Goal: Find specific page/section: Find specific page/section

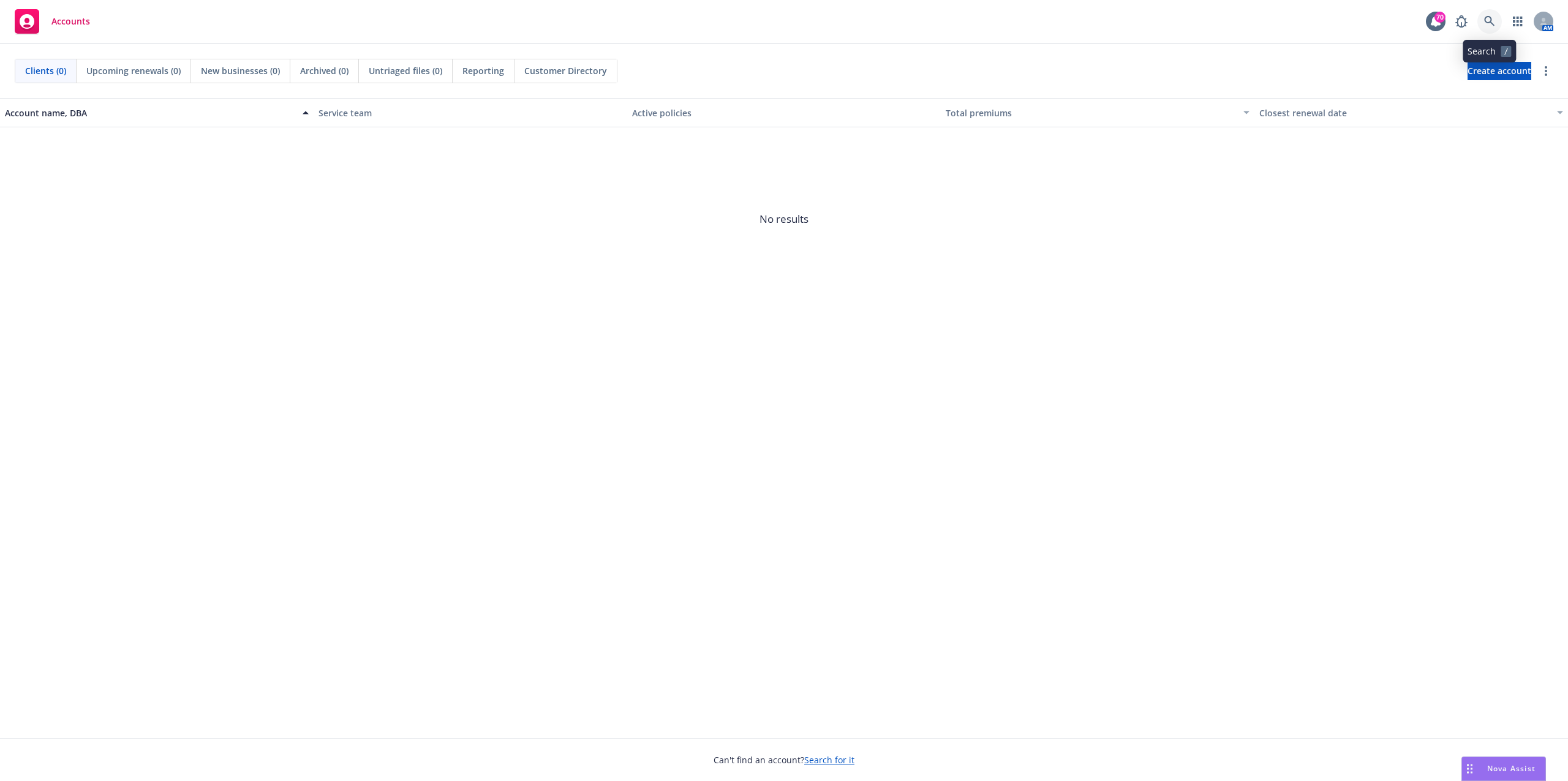
click at [1486, 18] on icon at bounding box center [1489, 21] width 11 height 11
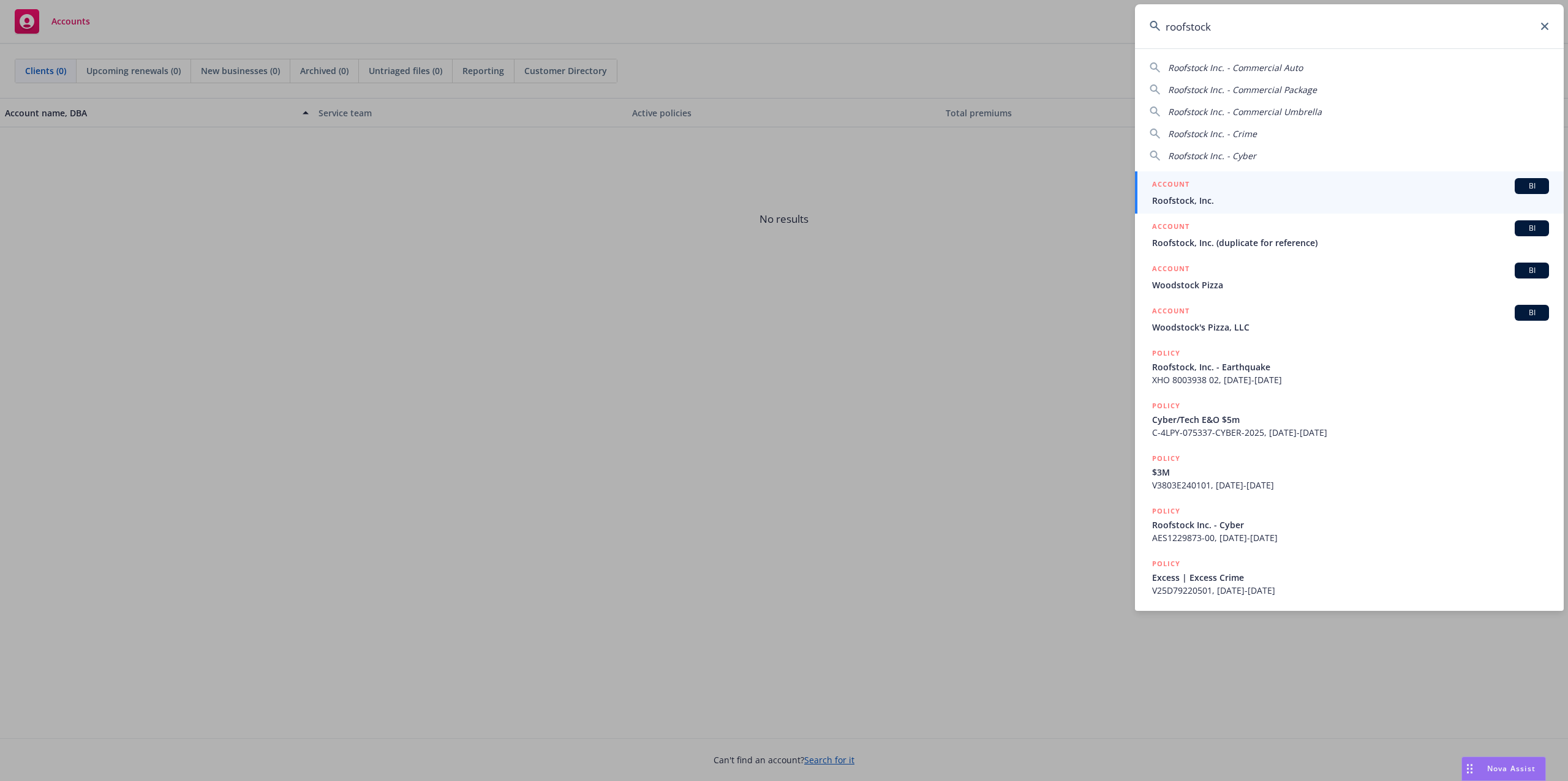
type input "roofstock"
click at [1209, 191] on div "ACCOUNT BI" at bounding box center [1350, 186] width 396 height 16
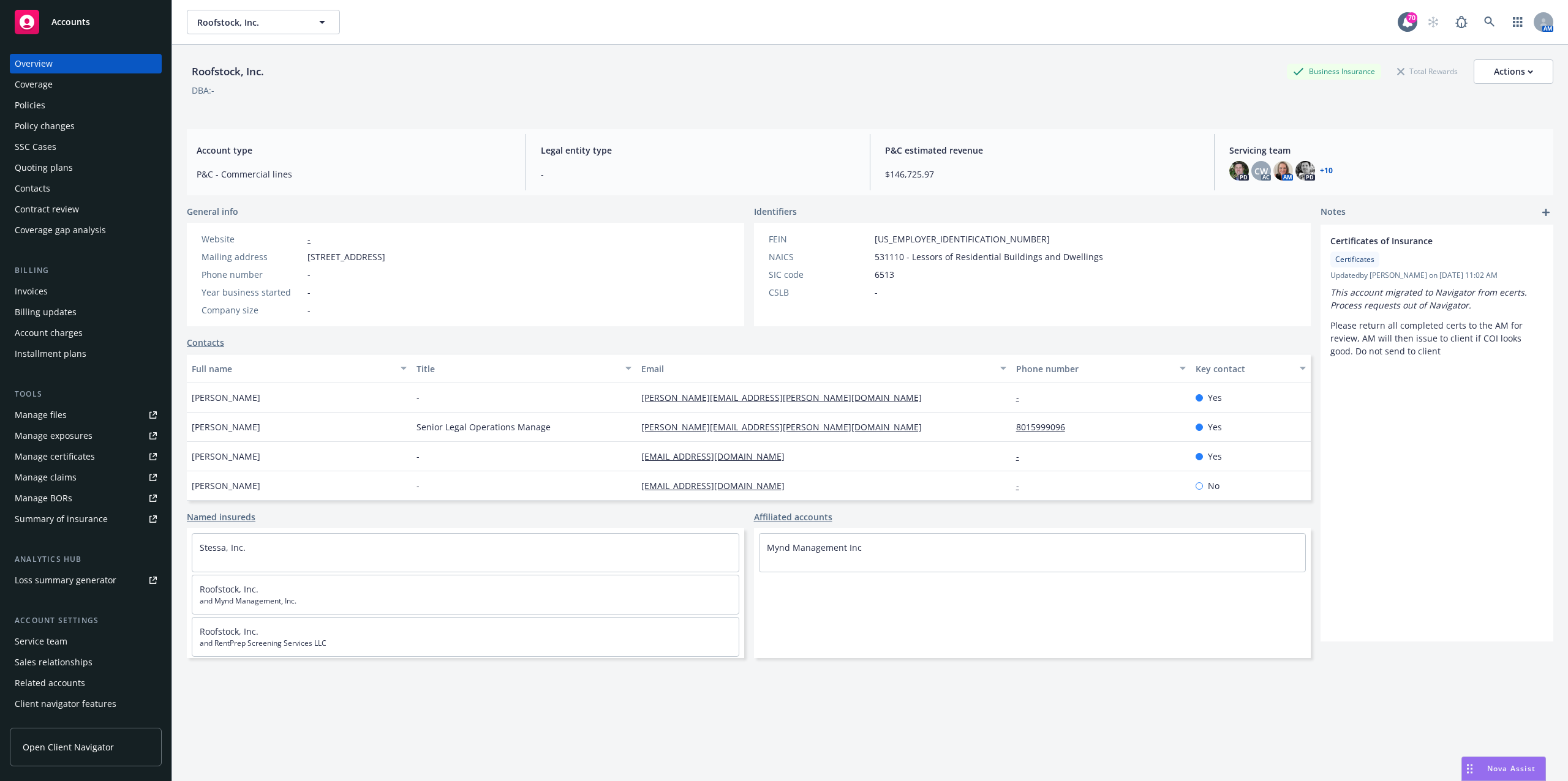
click at [79, 417] on link "Manage files" at bounding box center [85, 415] width 152 height 20
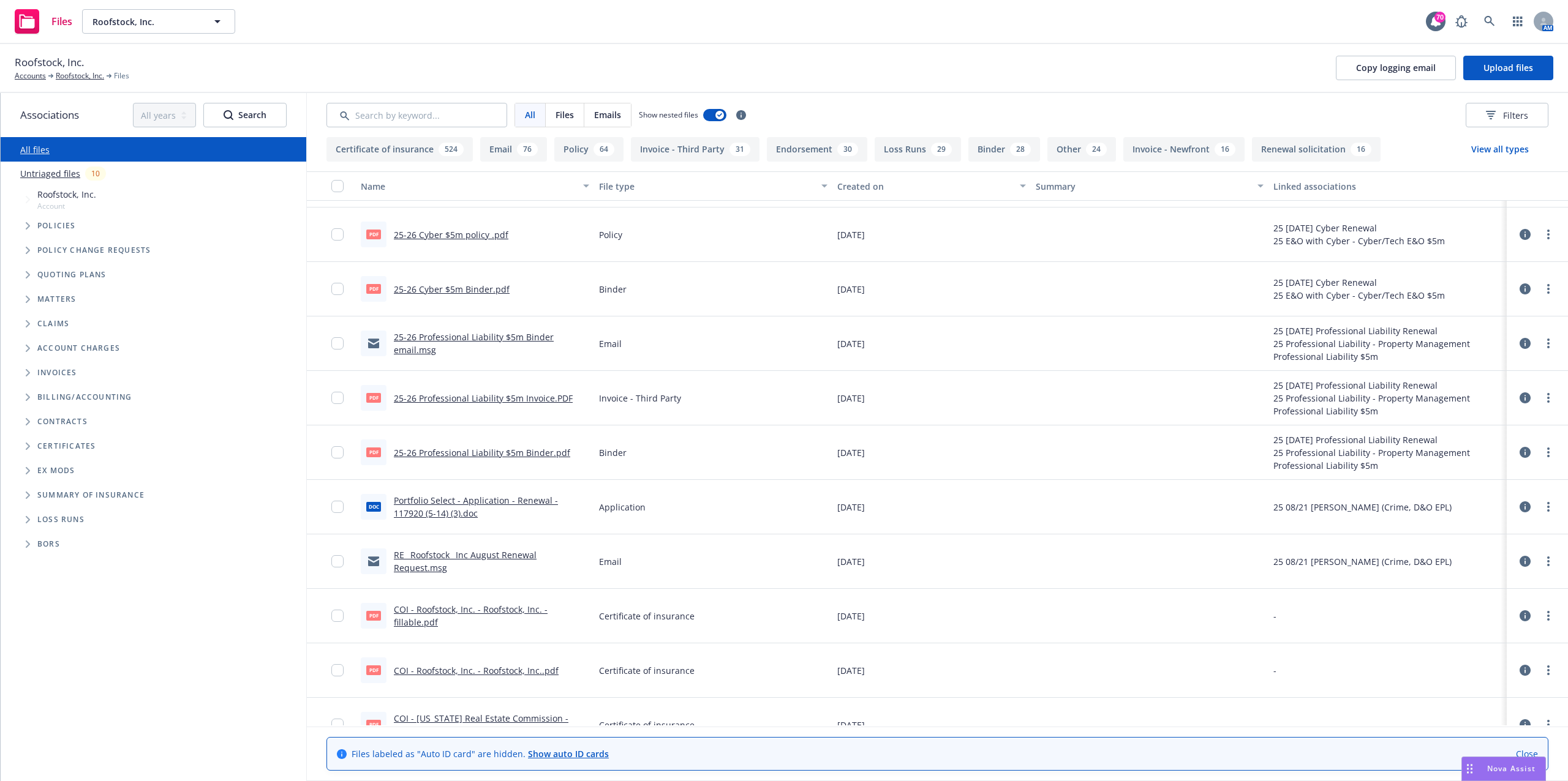
scroll to position [20818, 0]
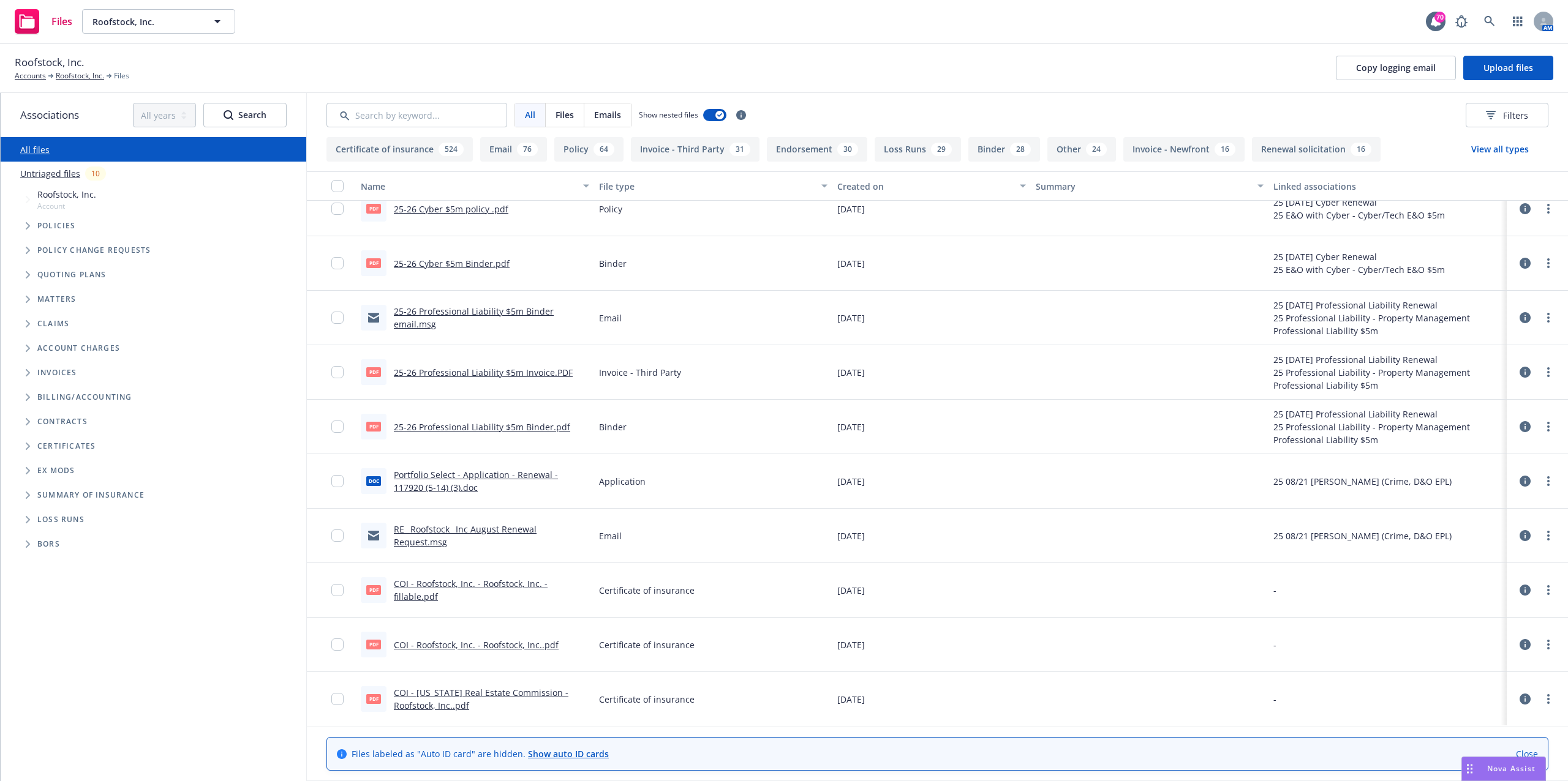
click at [486, 530] on link "RE_ Roofstock_ Inc August Renewal Request.msg" at bounding box center [464, 536] width 142 height 25
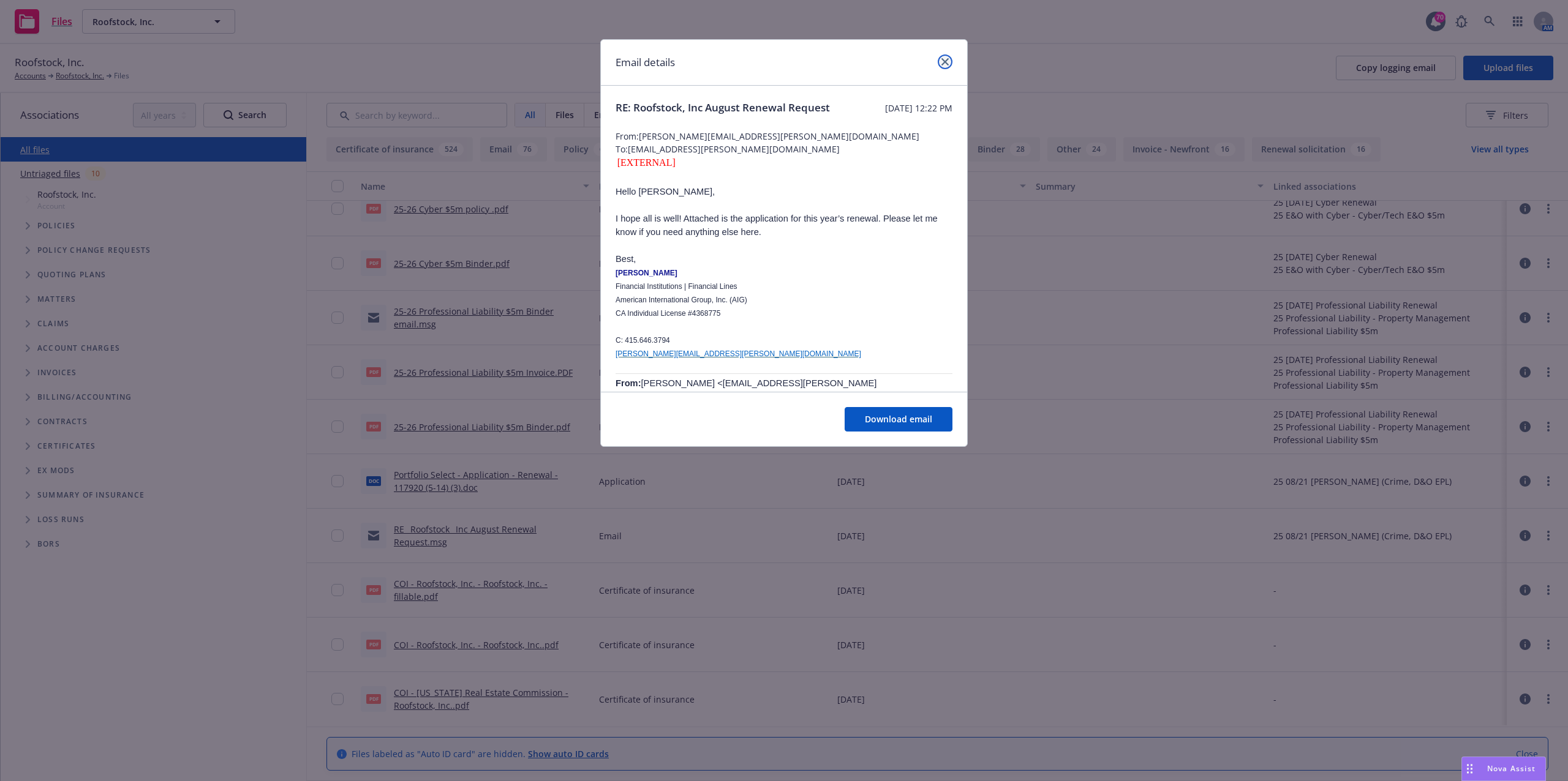
click at [948, 57] on link "close" at bounding box center [944, 62] width 15 height 15
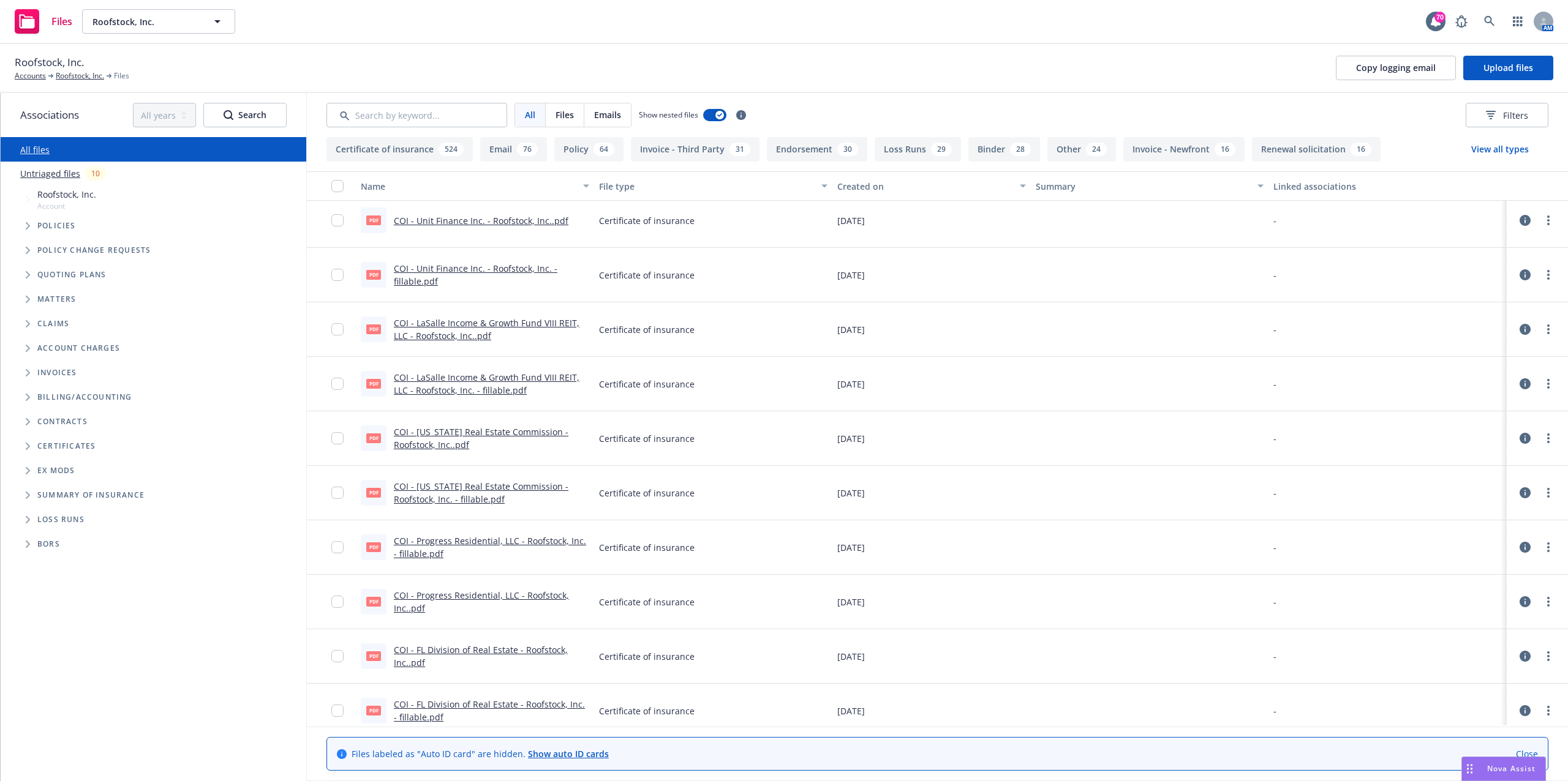
scroll to position [23838, 0]
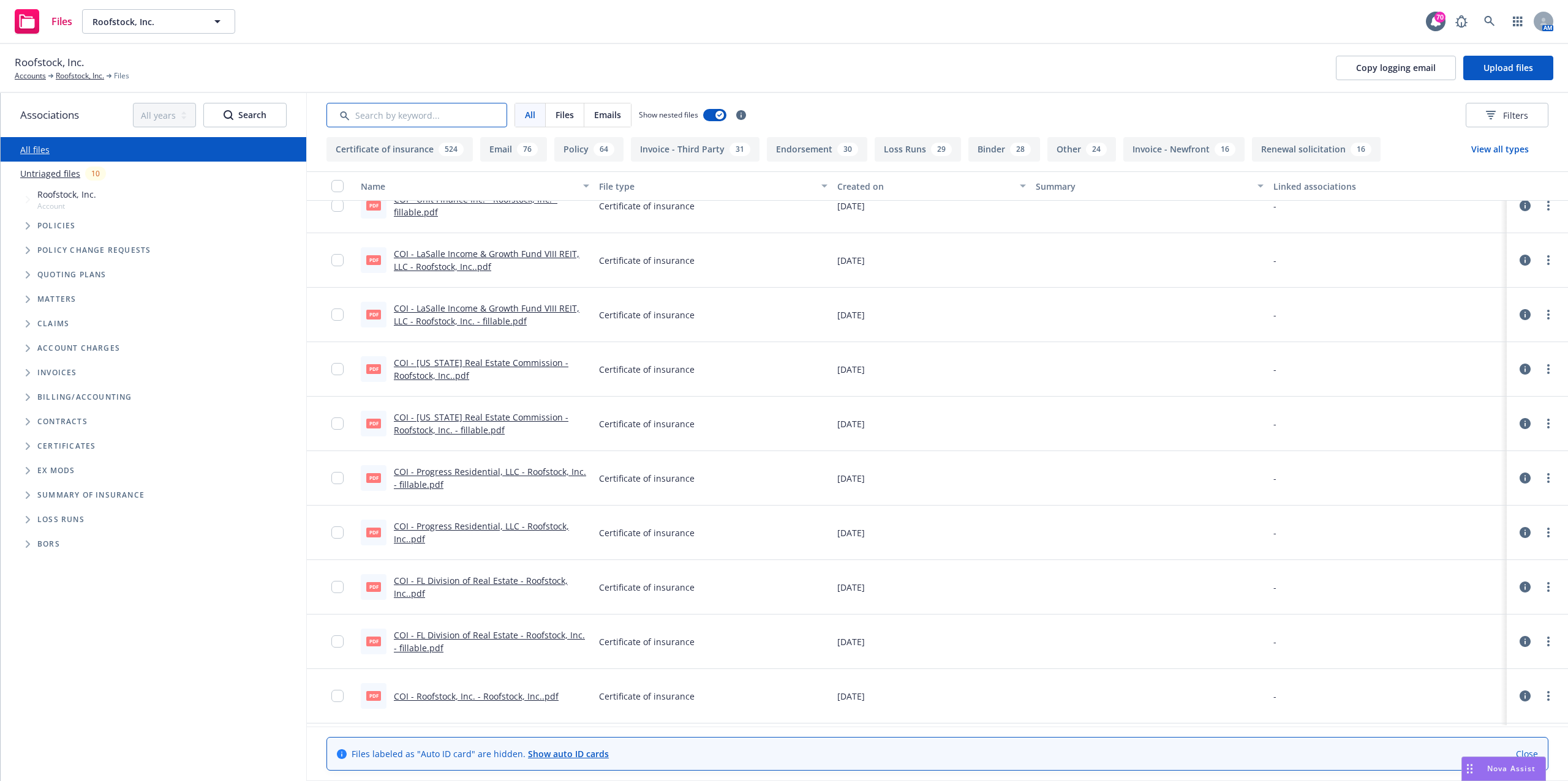
click at [458, 118] on input "Search by keyword..." at bounding box center [417, 115] width 181 height 25
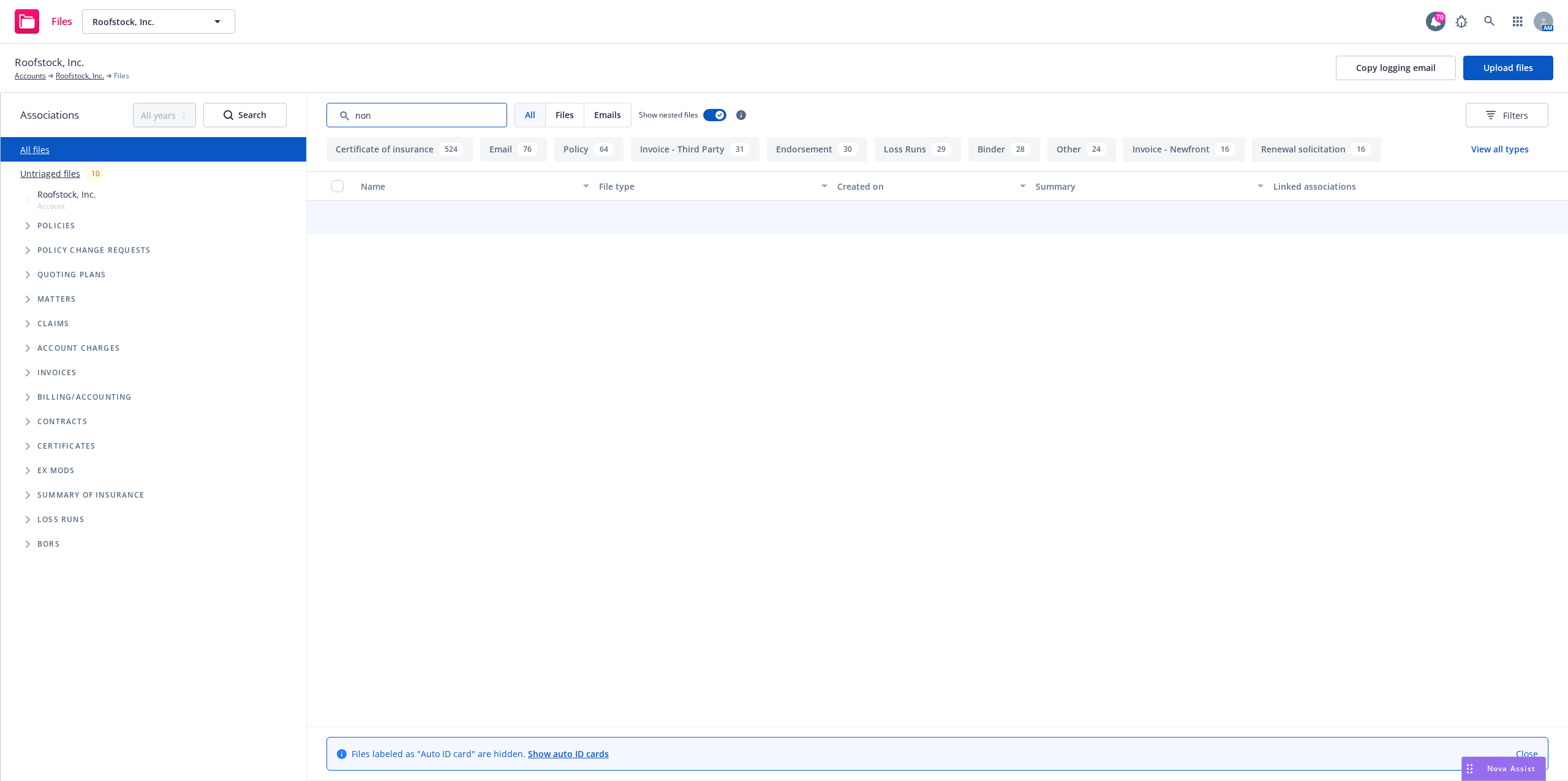
scroll to position [0, 0]
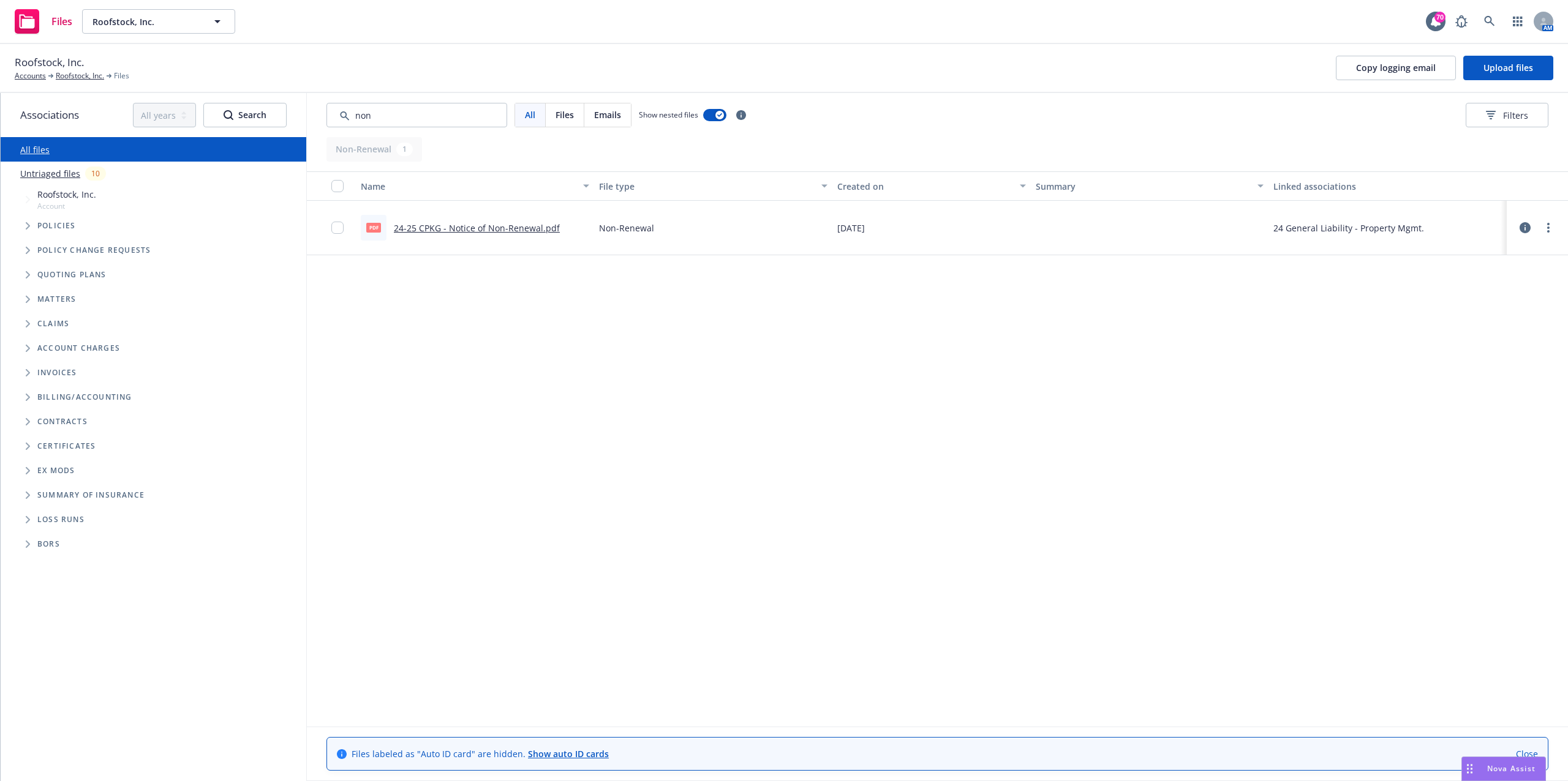
click at [507, 229] on link "24-25 CPKG - Notice of Non-Renewal.pdf" at bounding box center [476, 229] width 166 height 12
click at [418, 123] on input "Search by keyword..." at bounding box center [417, 115] width 181 height 25
type input "n"
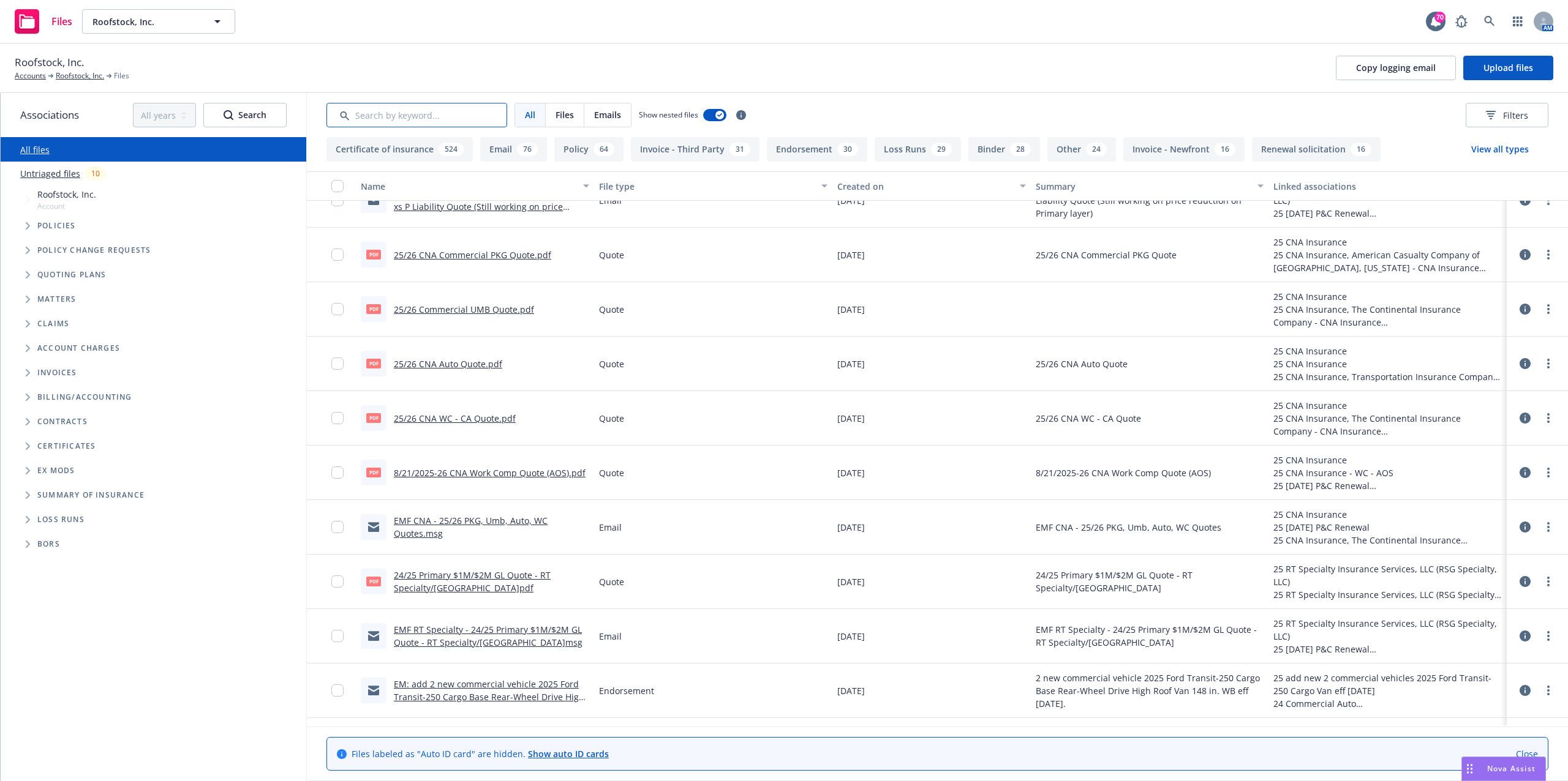
scroll to position [1224, 0]
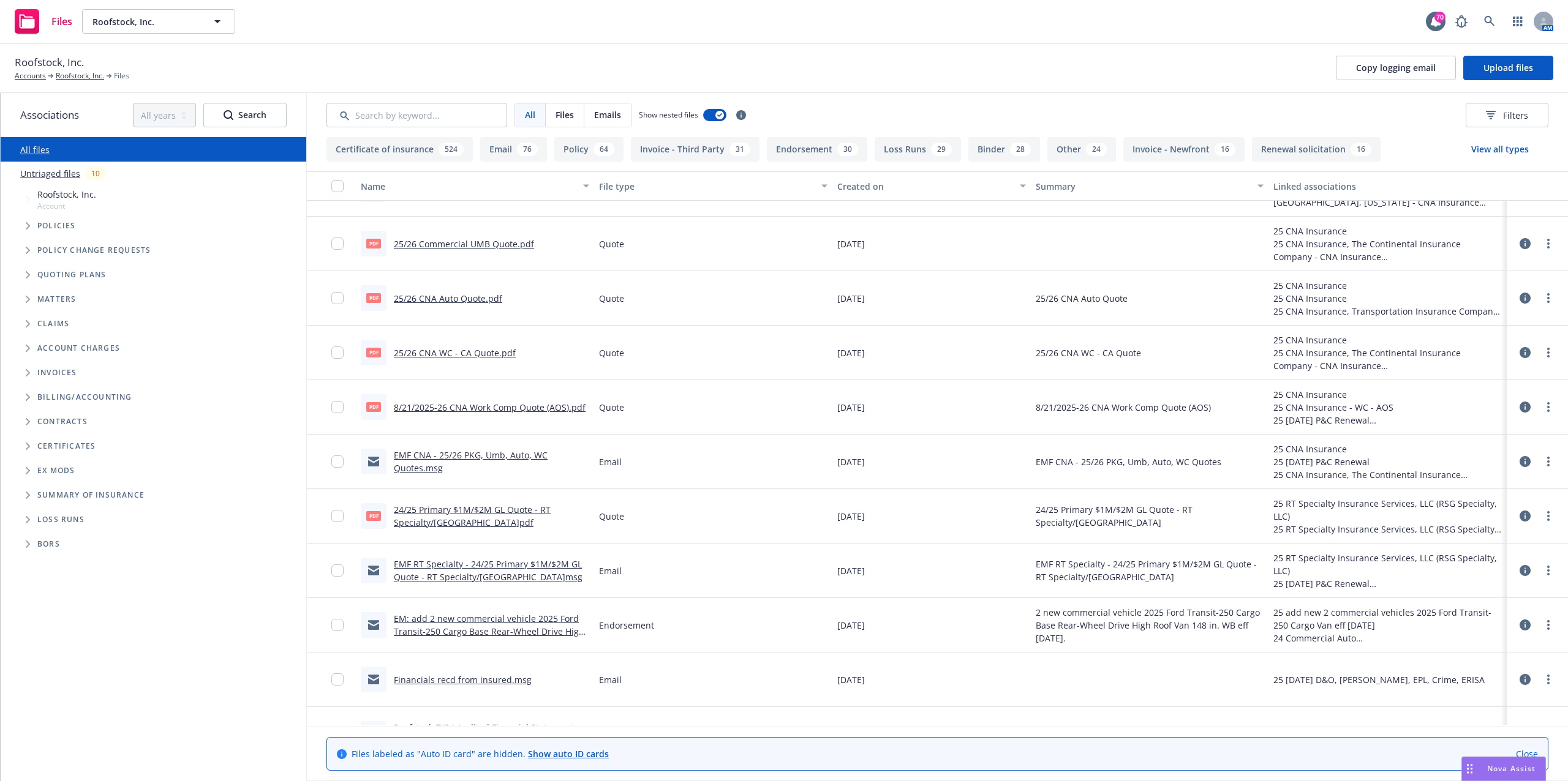
click at [1300, 151] on button "Renewal solicitation 16" at bounding box center [1316, 149] width 129 height 25
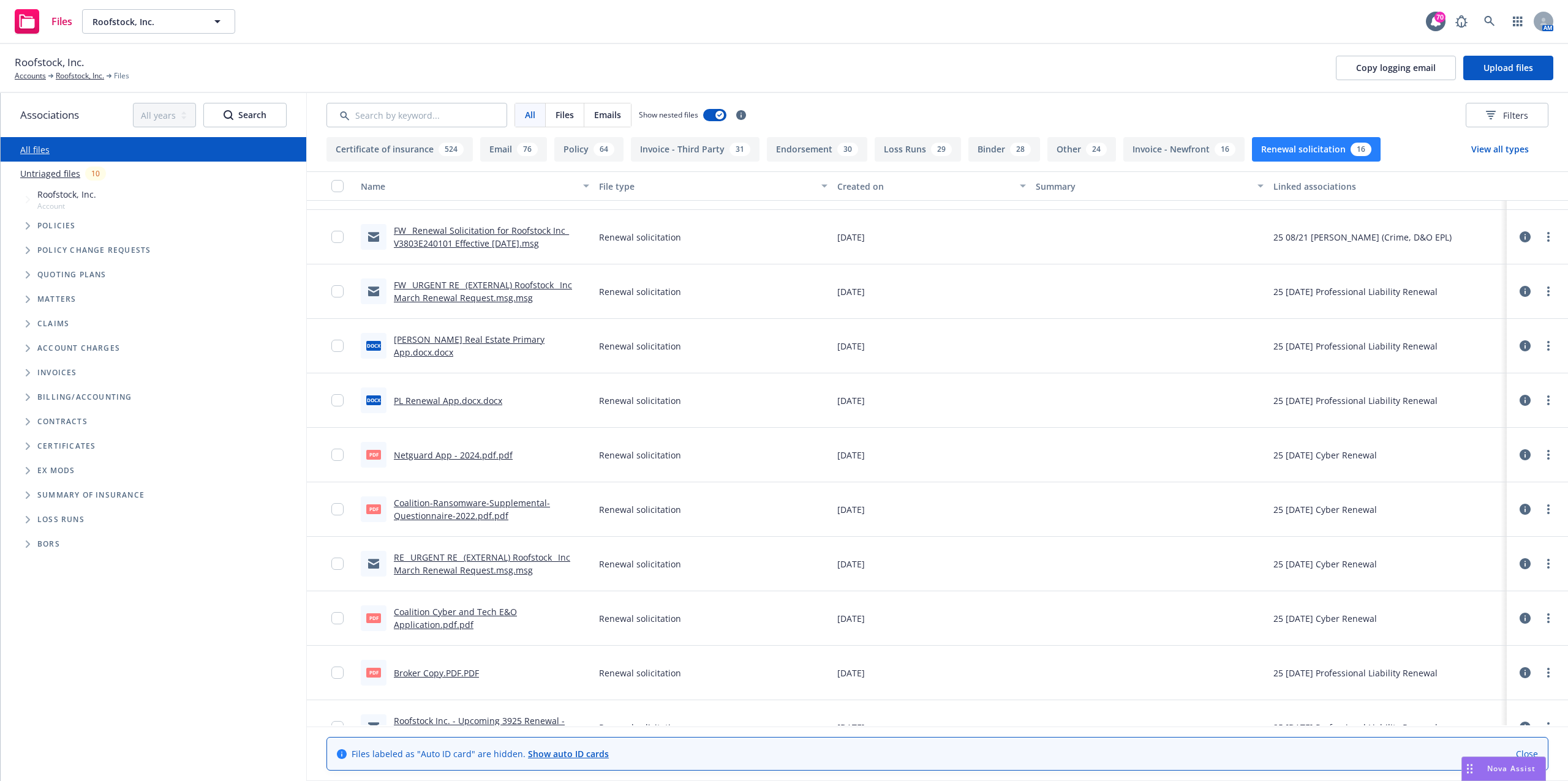
scroll to position [0, 0]
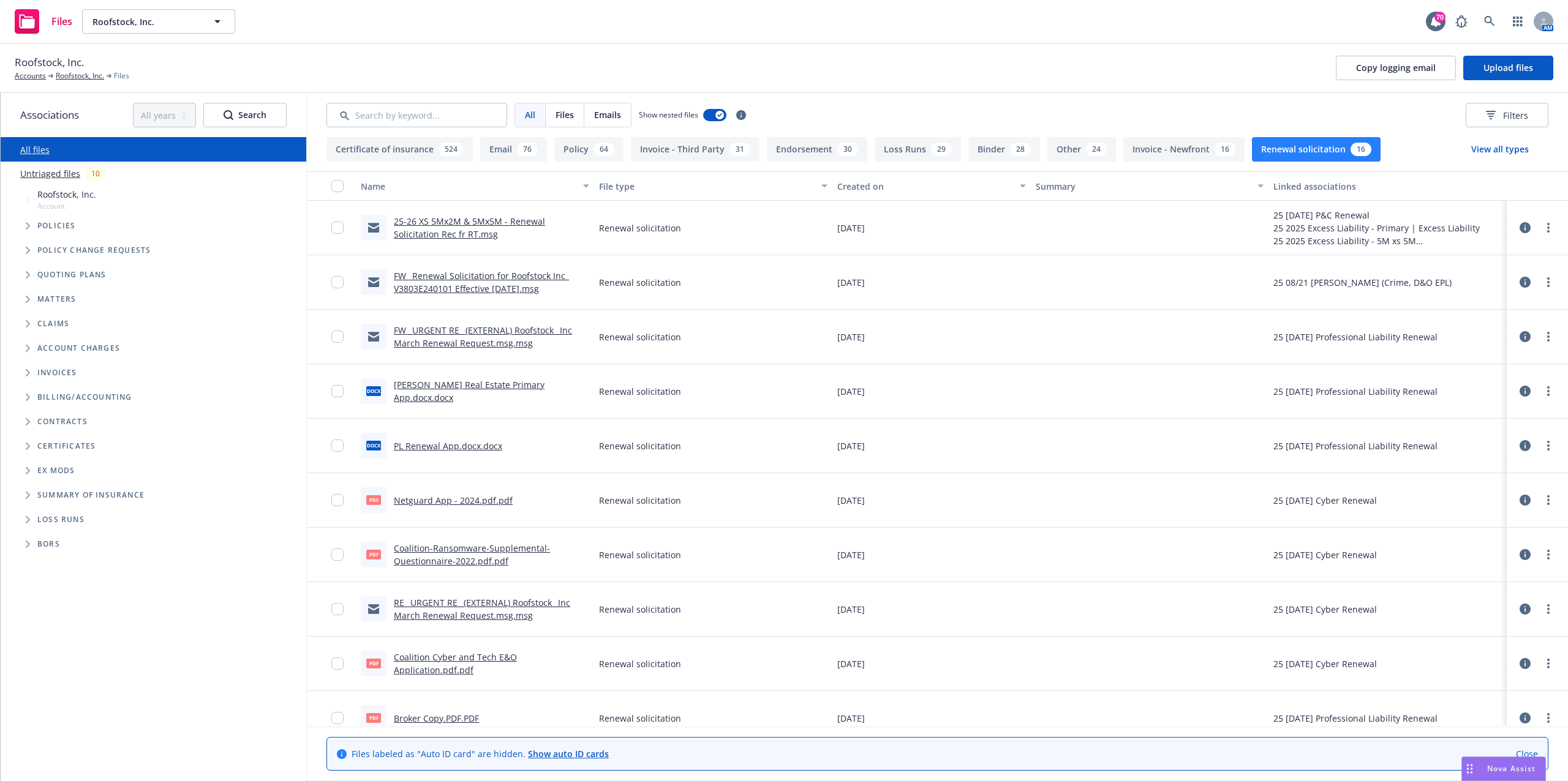
click at [1090, 150] on div "24" at bounding box center [1095, 149] width 21 height 14
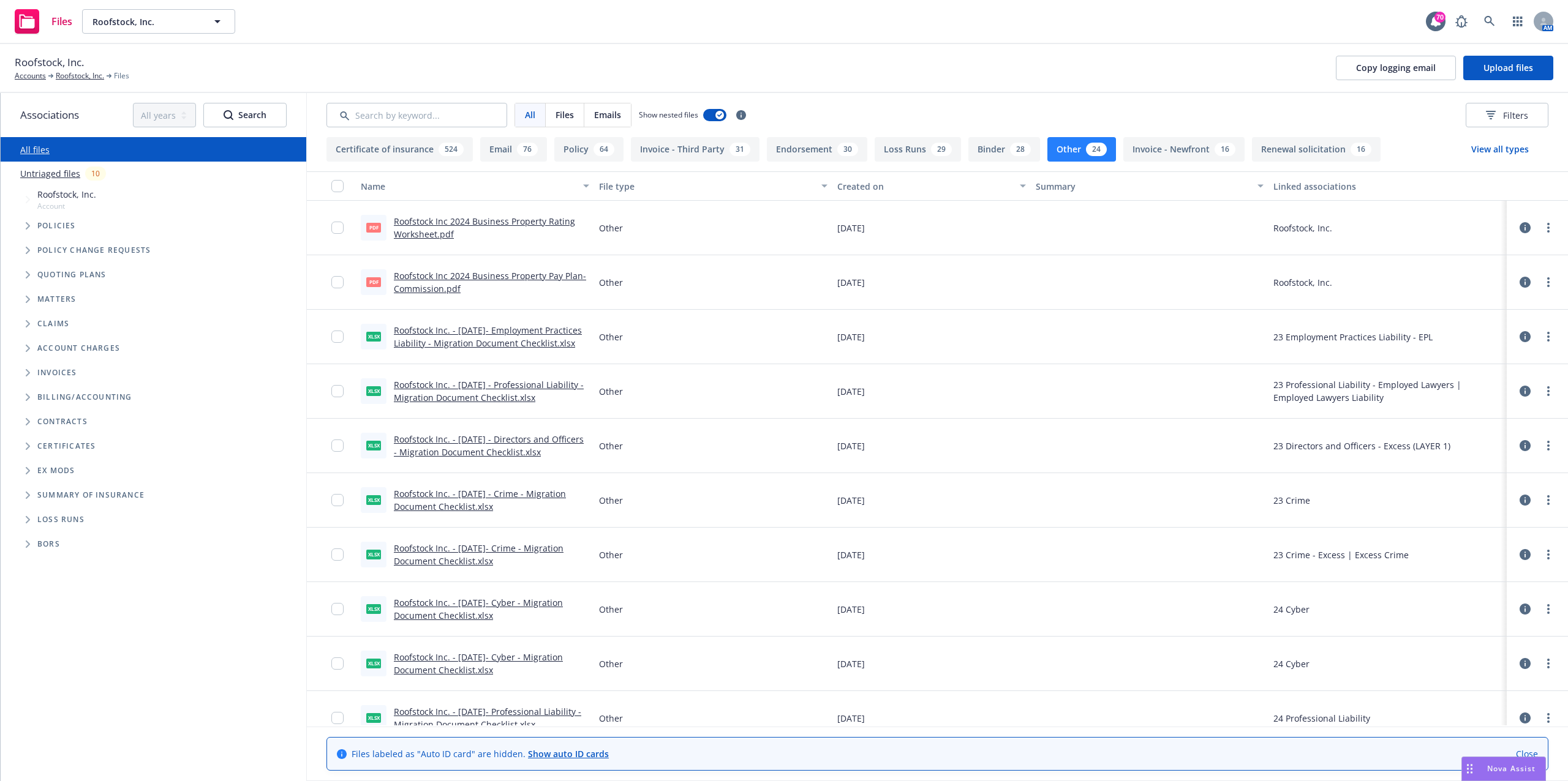
click at [1491, 151] on button "View all types" at bounding box center [1499, 149] width 97 height 25
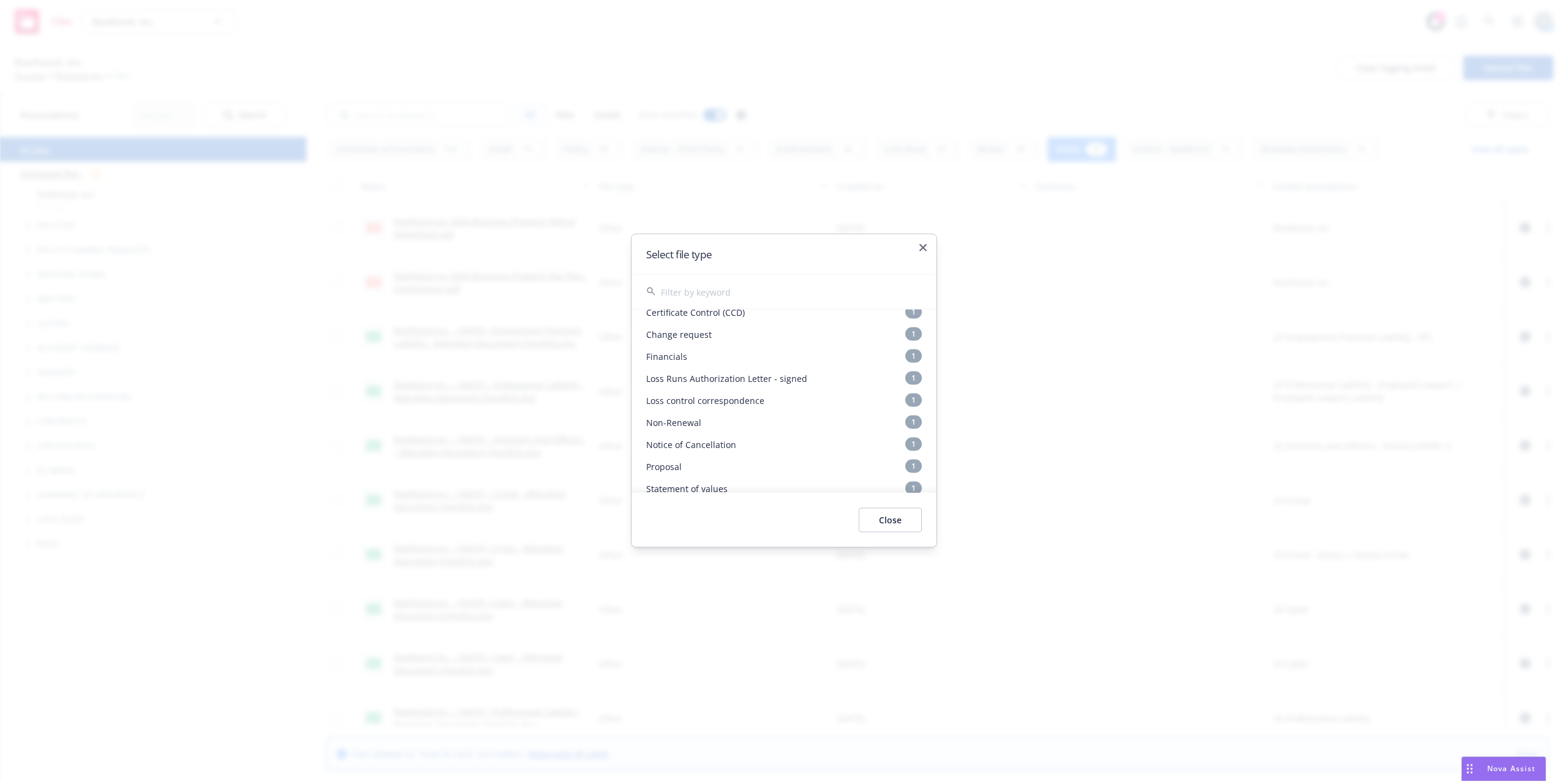
scroll to position [490, 0]
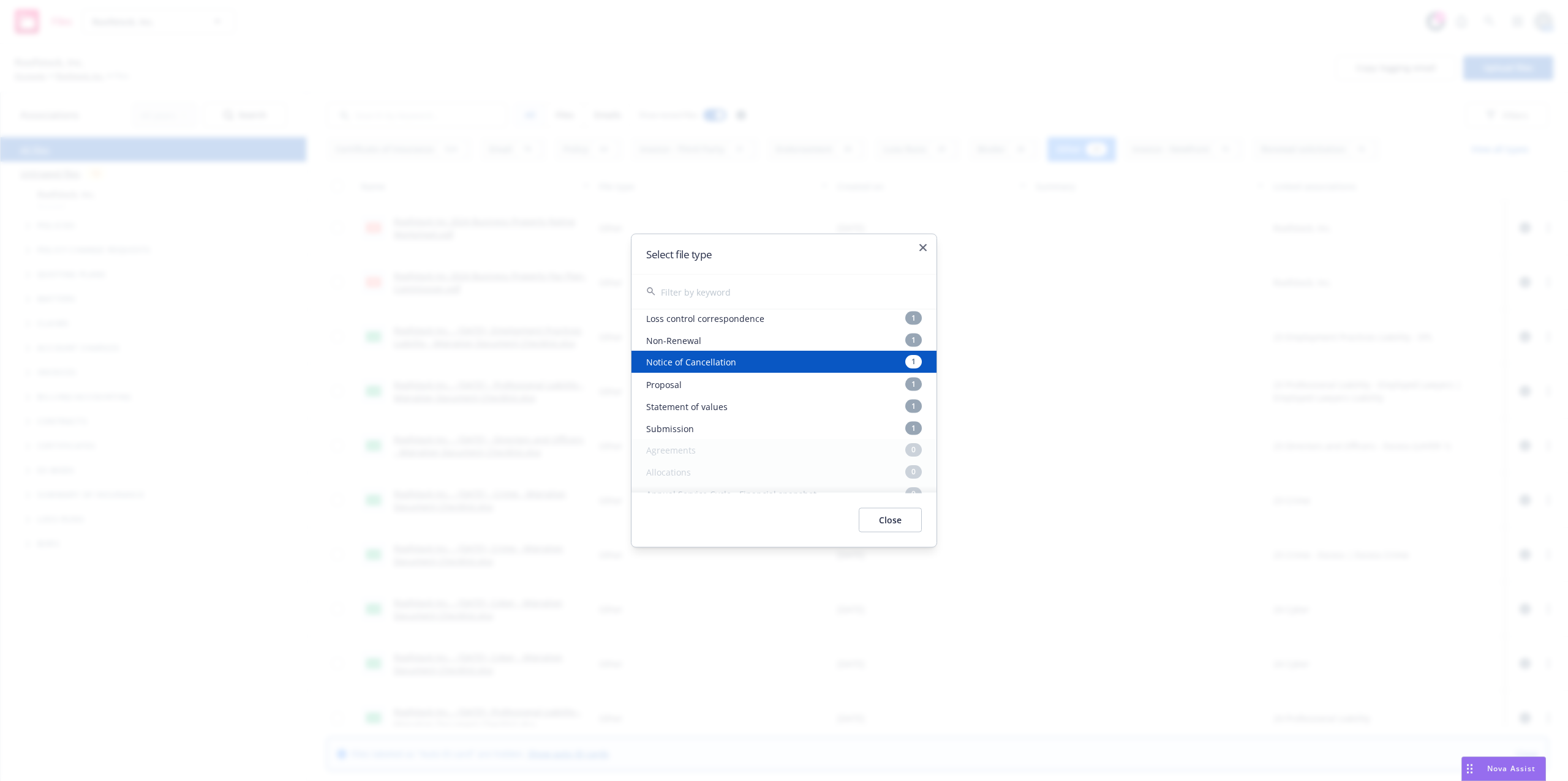
click at [798, 356] on div "Notice of Cancellation 1" at bounding box center [783, 362] width 305 height 22
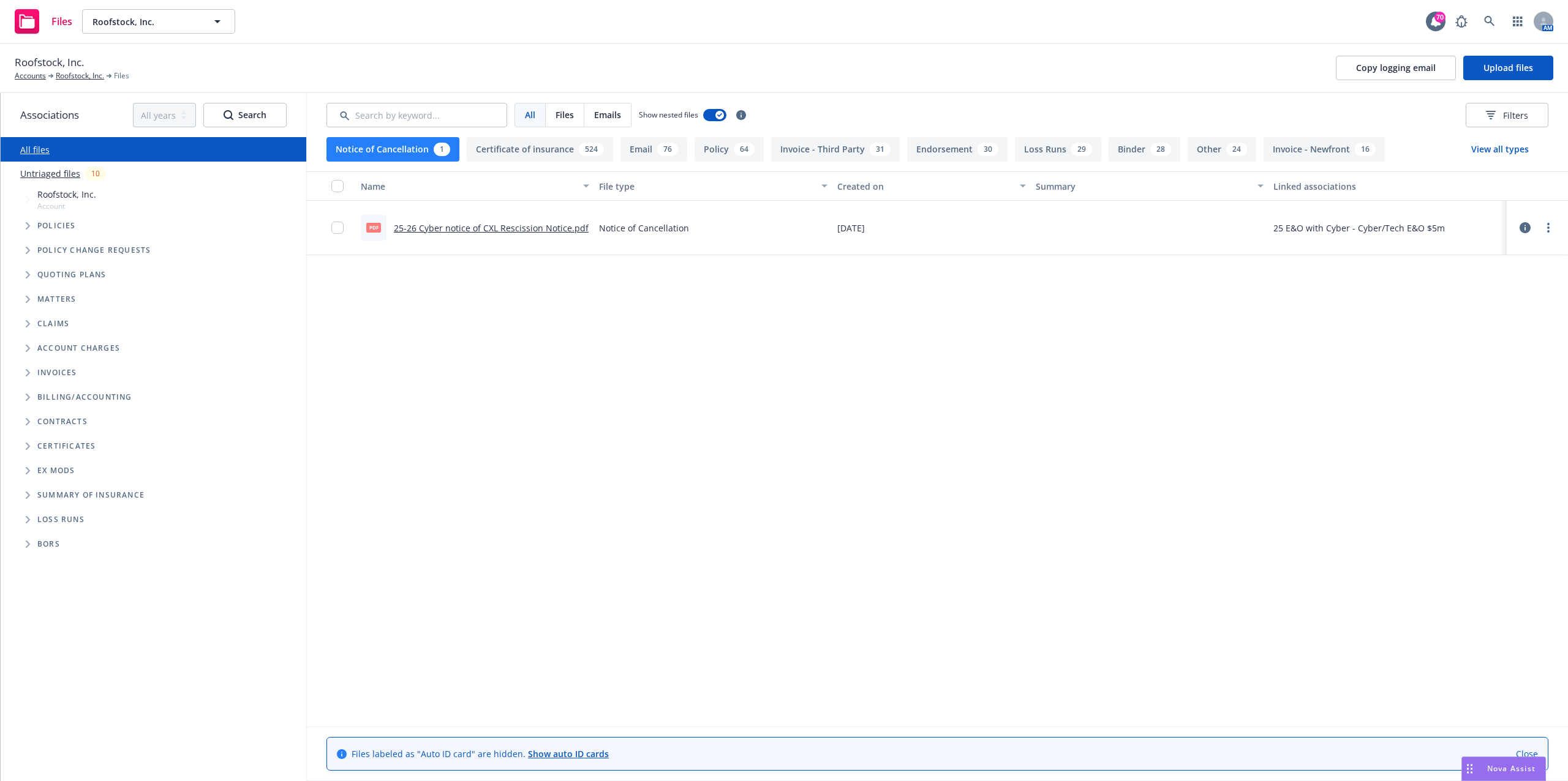
click at [429, 71] on div "Roofstock, Inc. Accounts Roofstock, Inc. Files Copy logging email Upload files" at bounding box center [784, 68] width 1539 height 26
click at [872, 100] on div "All Files Emails Show nested files Filters" at bounding box center [937, 115] width 1261 height 44
click at [405, 148] on button "Notice of Cancellation 1" at bounding box center [392, 149] width 132 height 25
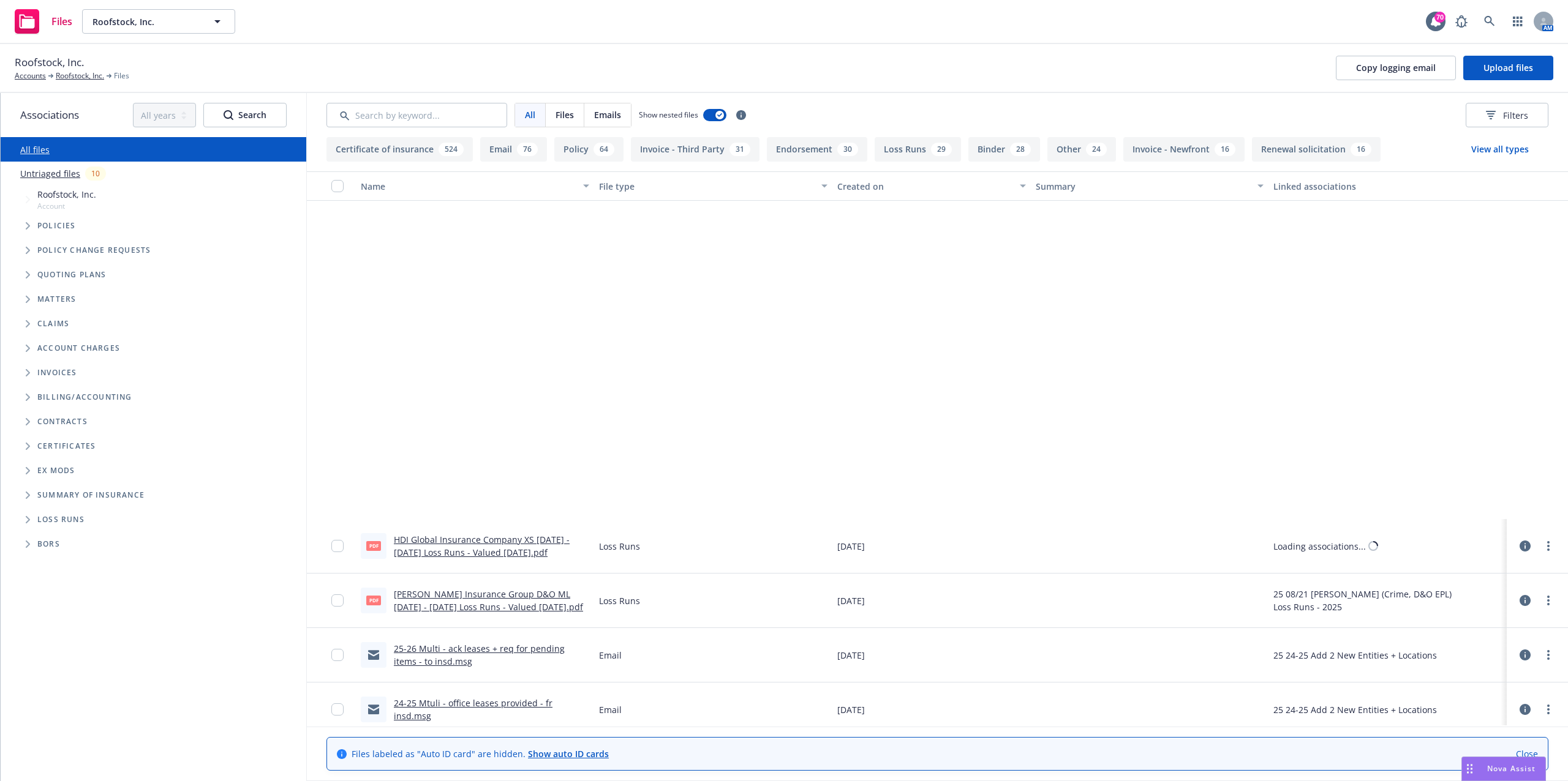
scroll to position [6531, 0]
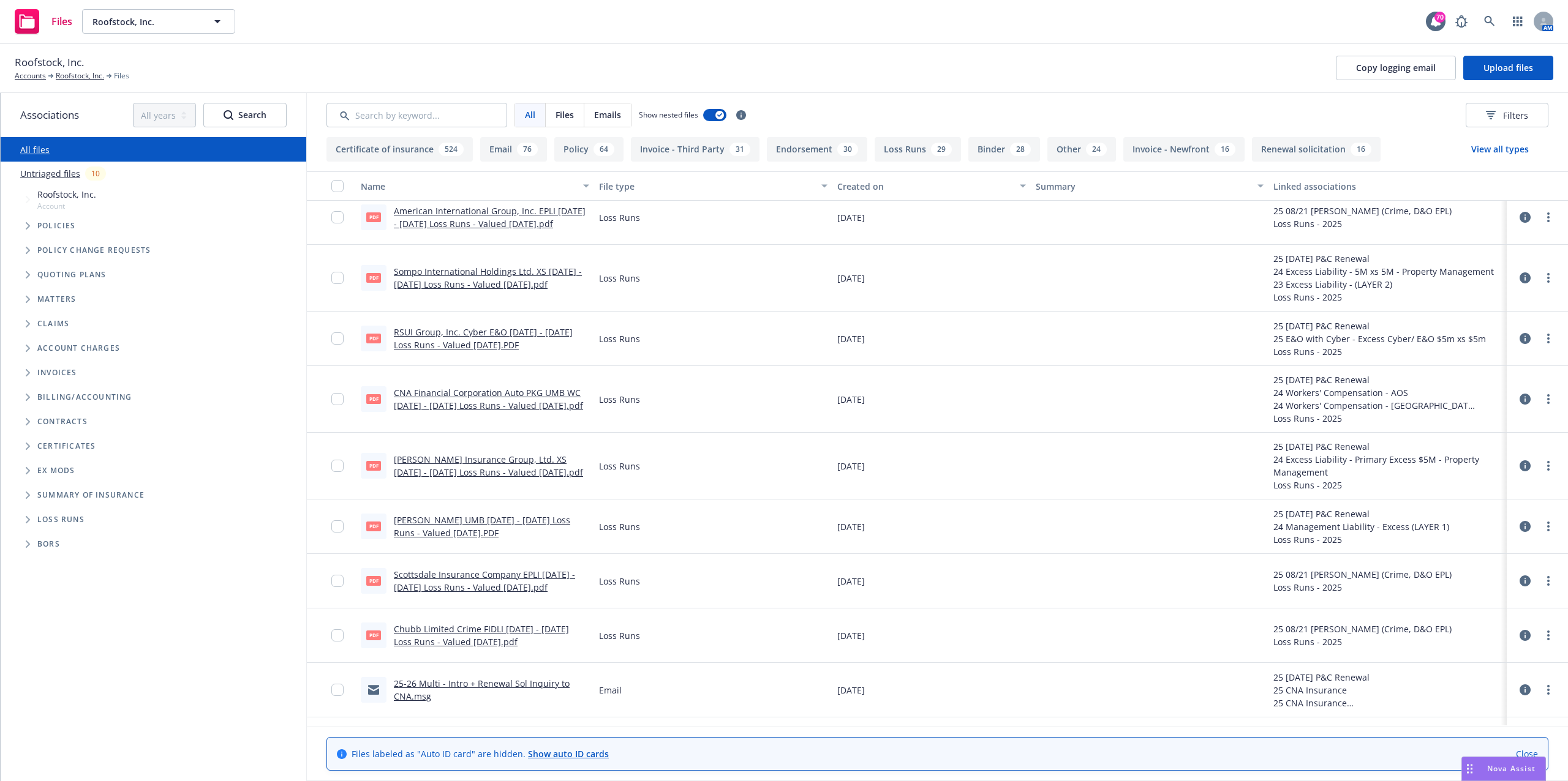
click at [507, 686] on link "25-26 Multi - Intro + Renewal Sol Inquiry to CNA.msg" at bounding box center [481, 690] width 176 height 25
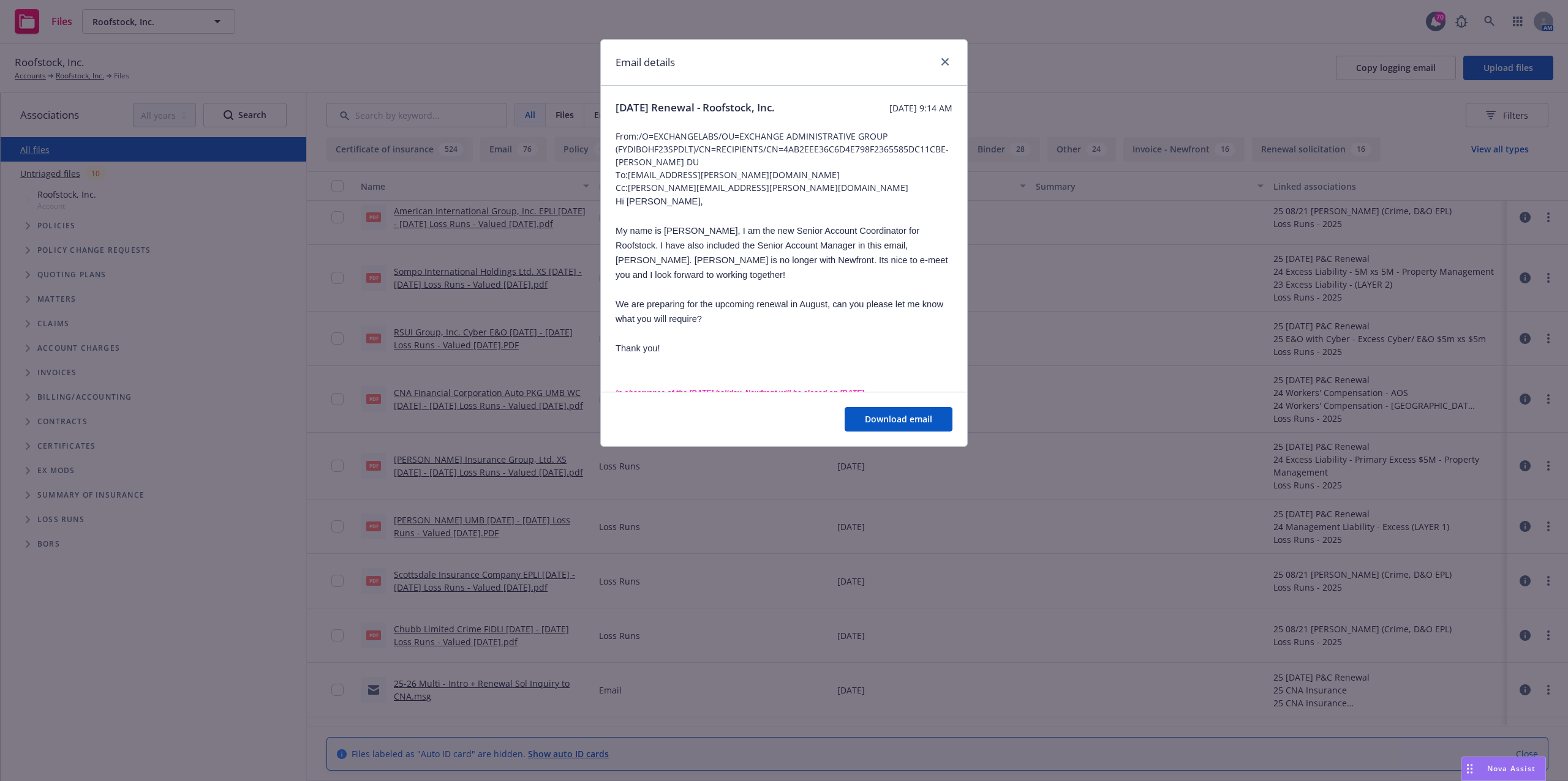
click at [952, 62] on div "Email details" at bounding box center [783, 63] width 366 height 46
click at [949, 60] on link "close" at bounding box center [944, 62] width 15 height 15
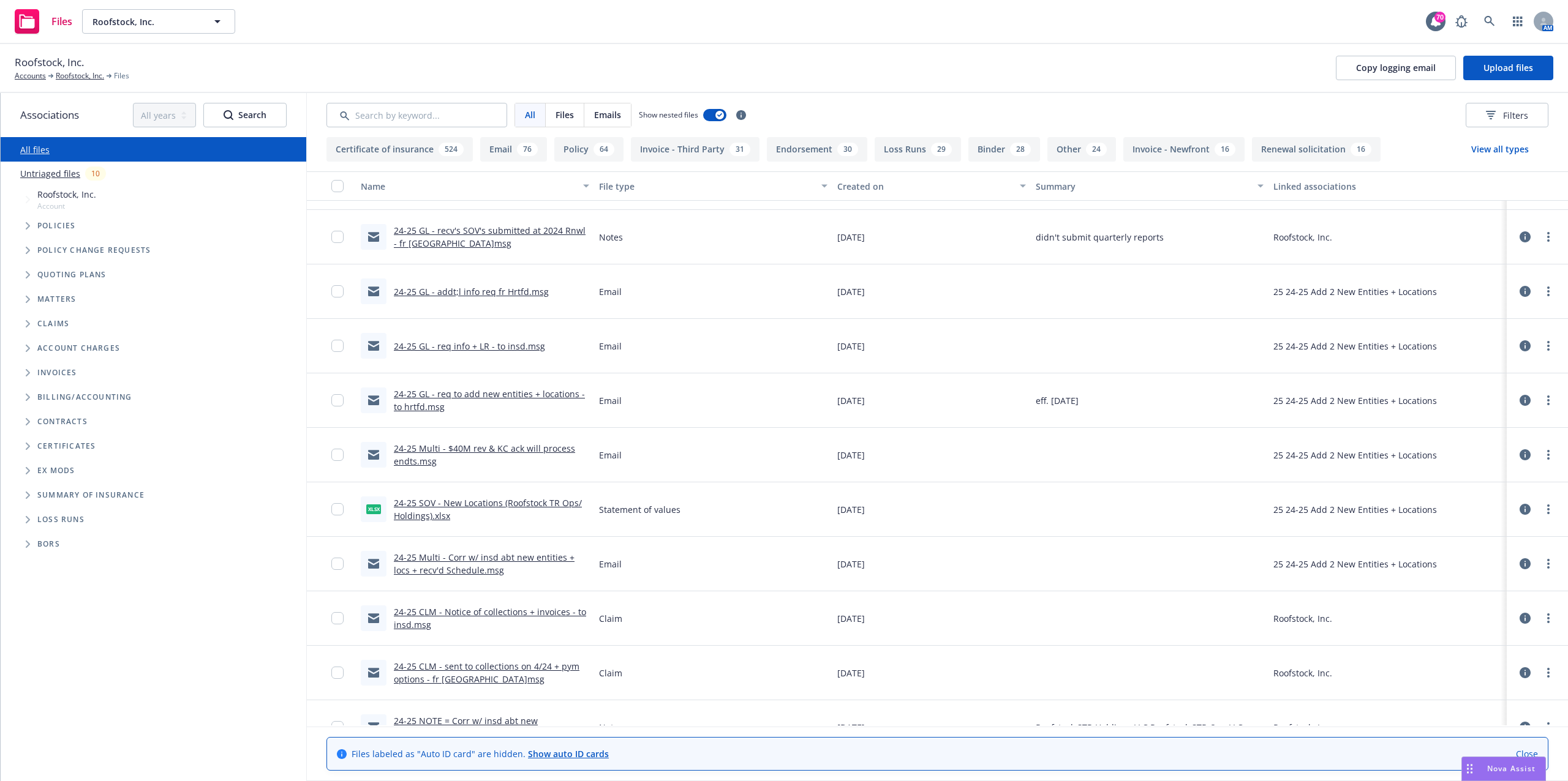
scroll to position [7184, 0]
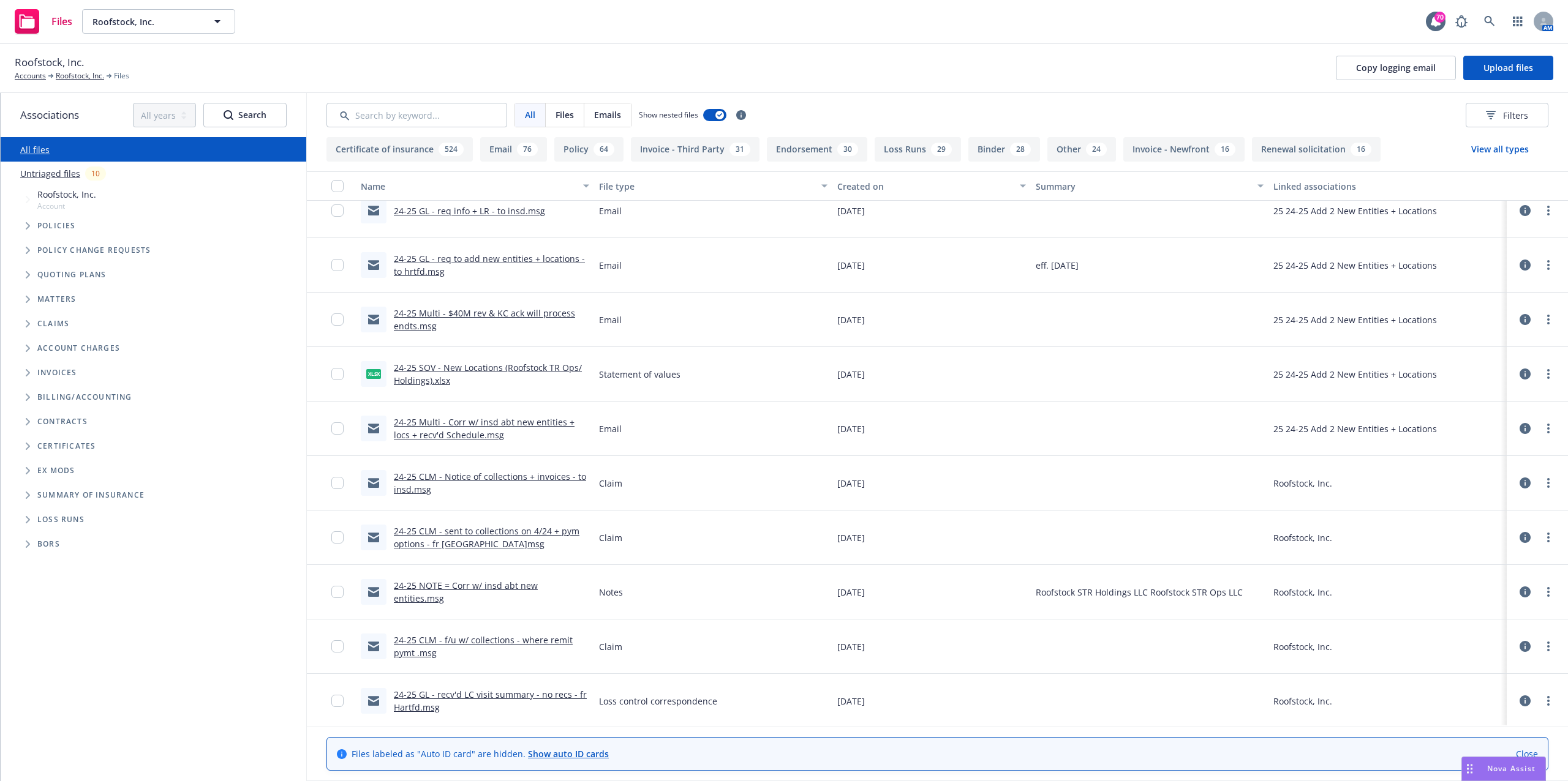
click at [488, 542] on link "24-25 CLM - sent to collections on 4/24 + pym options - fr Hartford.msg" at bounding box center [486, 537] width 185 height 25
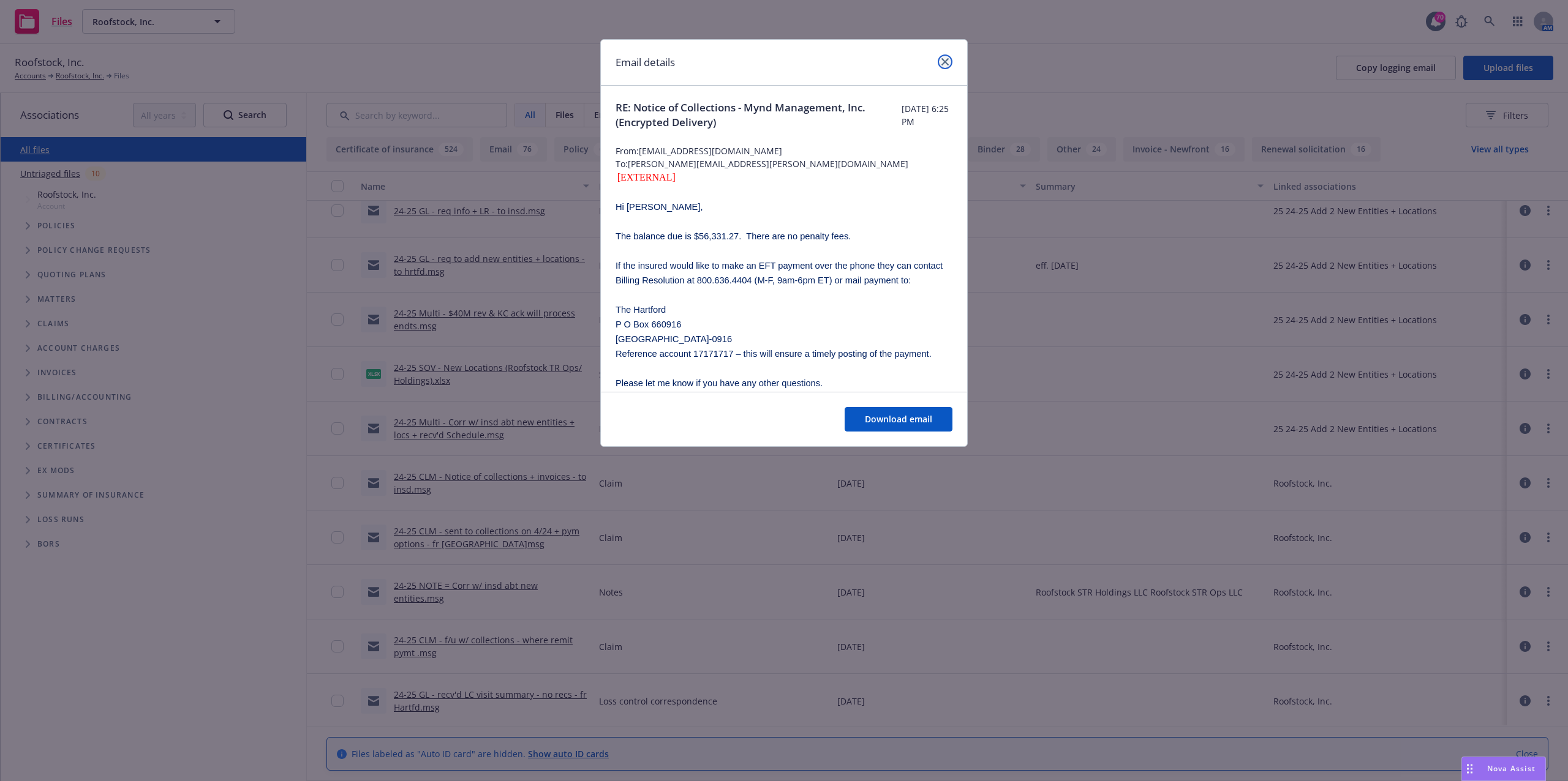
click at [946, 61] on icon "close" at bounding box center [944, 61] width 7 height 7
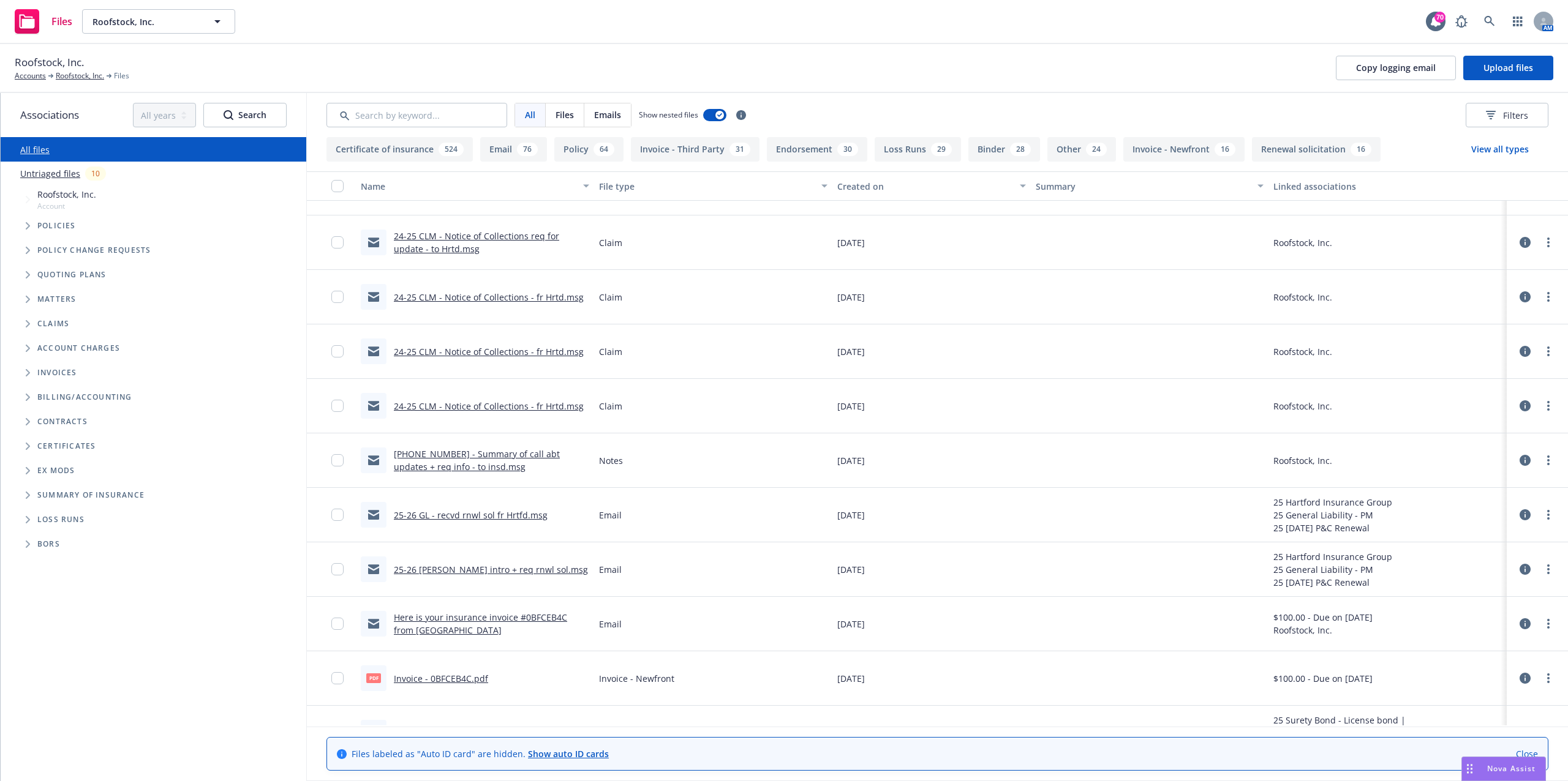
scroll to position [7755, 0]
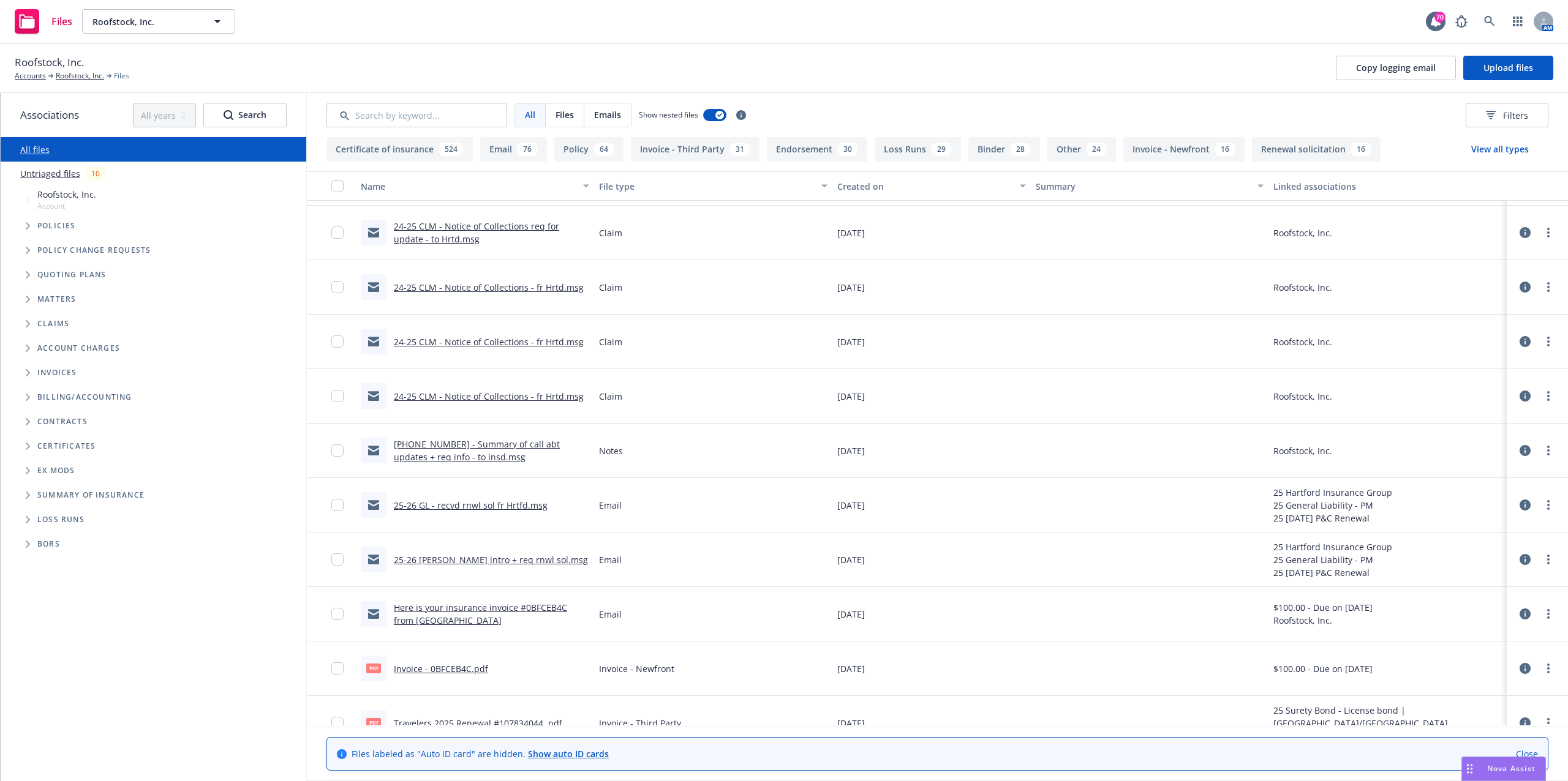
click at [517, 504] on link "25-26 GL - recvd rnwl sol fr Hrtfd.msg" at bounding box center [470, 505] width 154 height 12
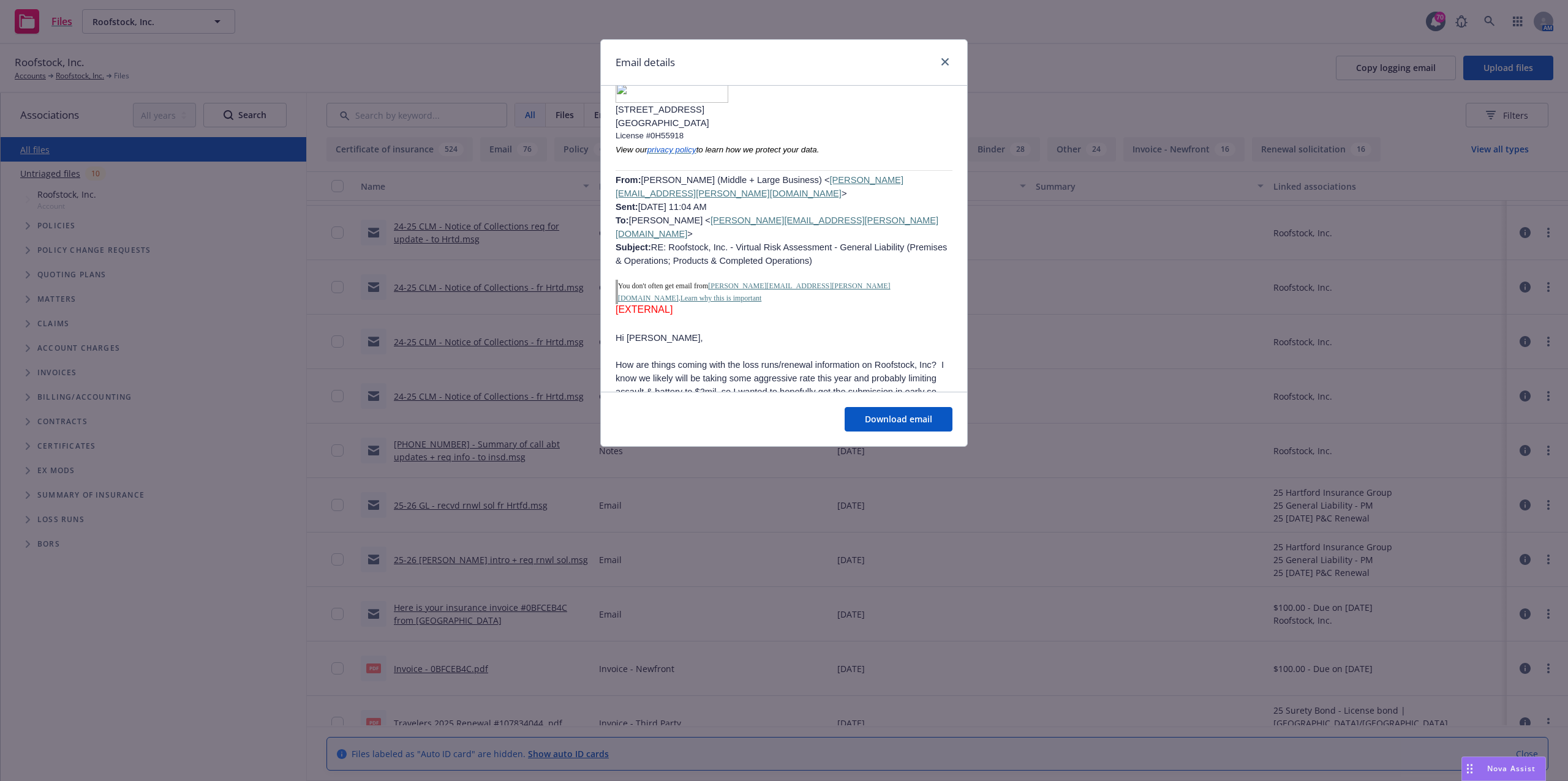
scroll to position [979, 0]
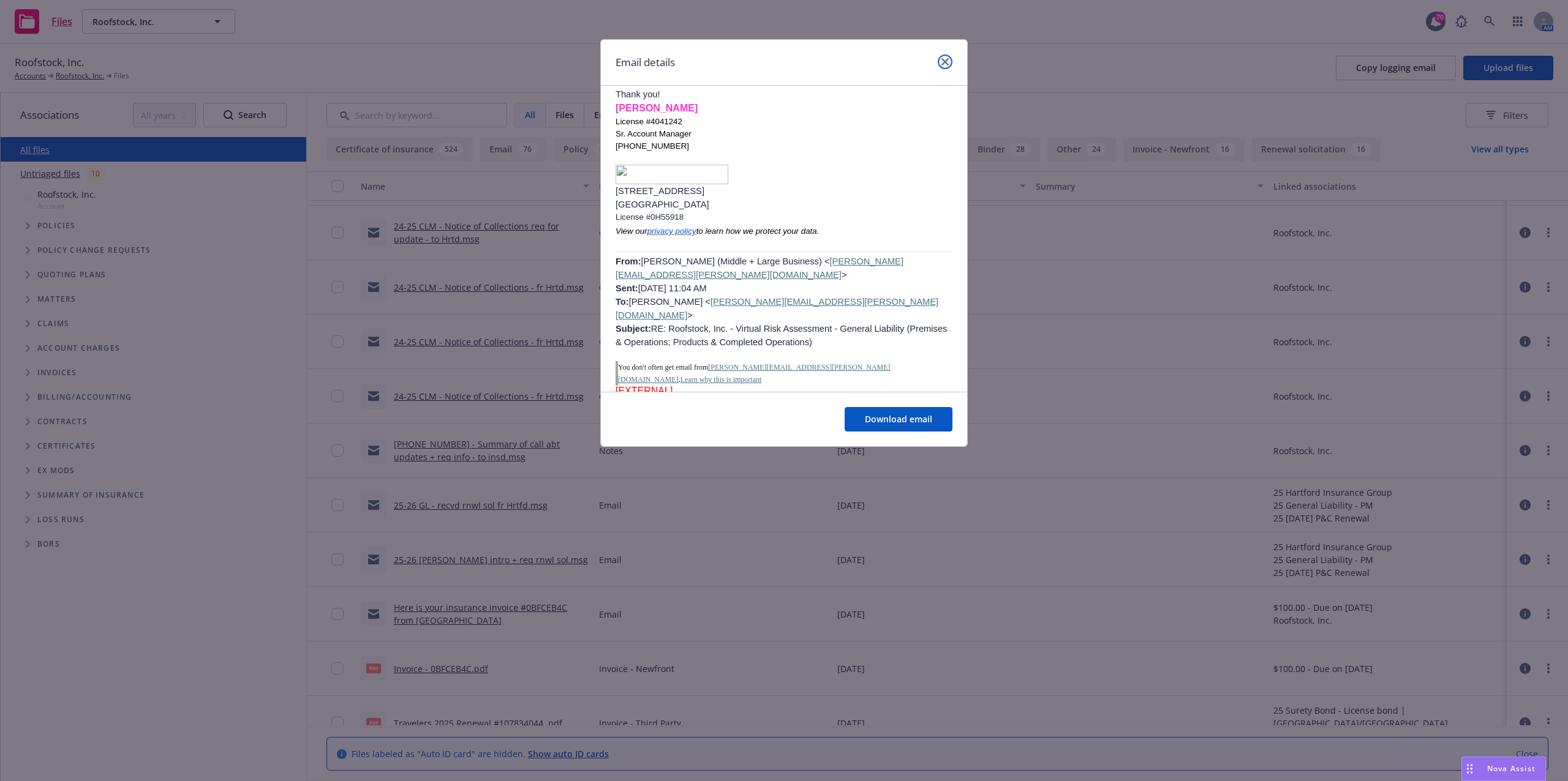
click at [949, 63] on link "close" at bounding box center [944, 62] width 15 height 15
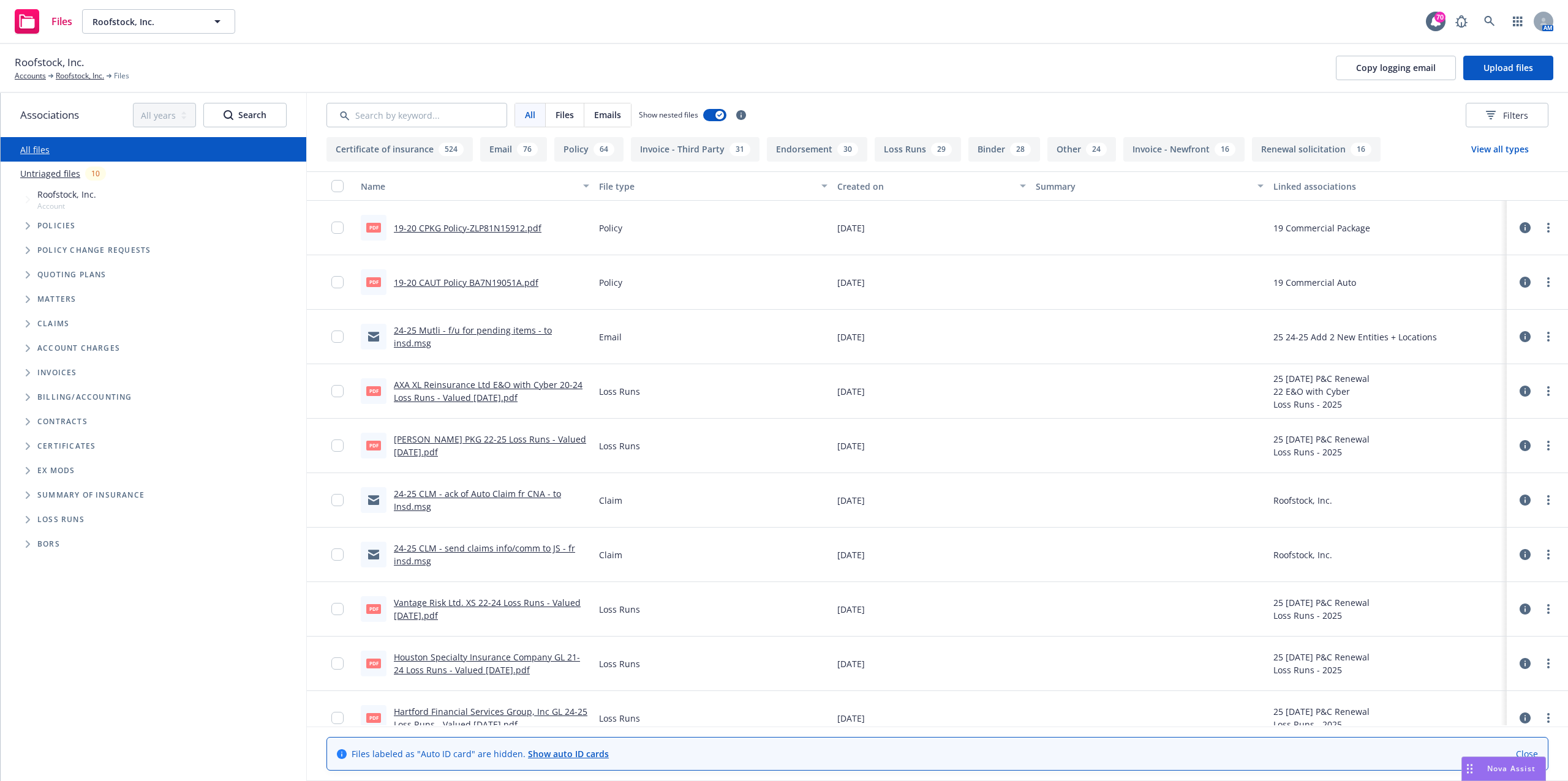
scroll to position [5633, 0]
